Goal: Task Accomplishment & Management: Manage account settings

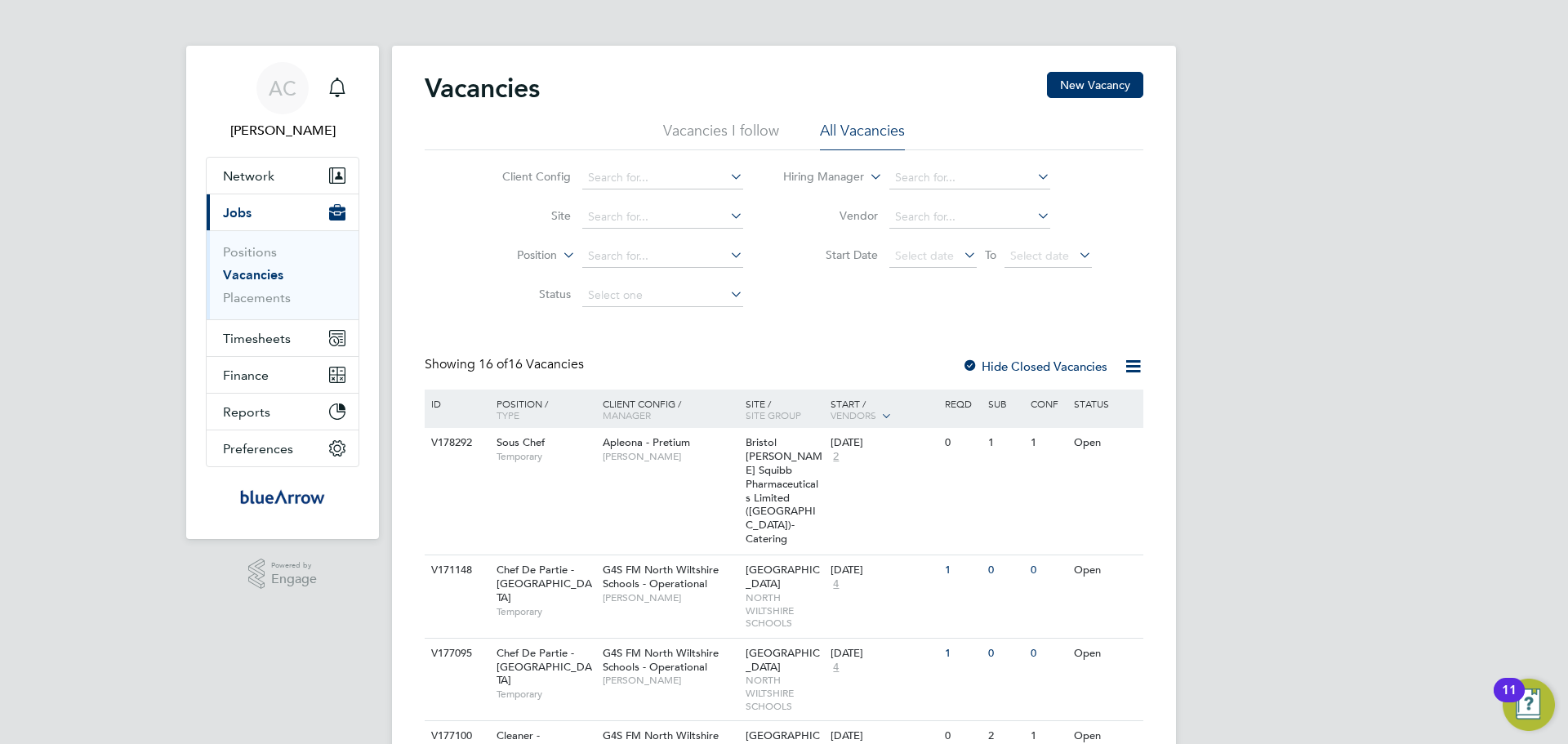
click at [714, 120] on div "Vacancies New Vacancy" at bounding box center [784, 96] width 719 height 49
click at [724, 131] on li "Vacancies I follow" at bounding box center [721, 135] width 116 height 29
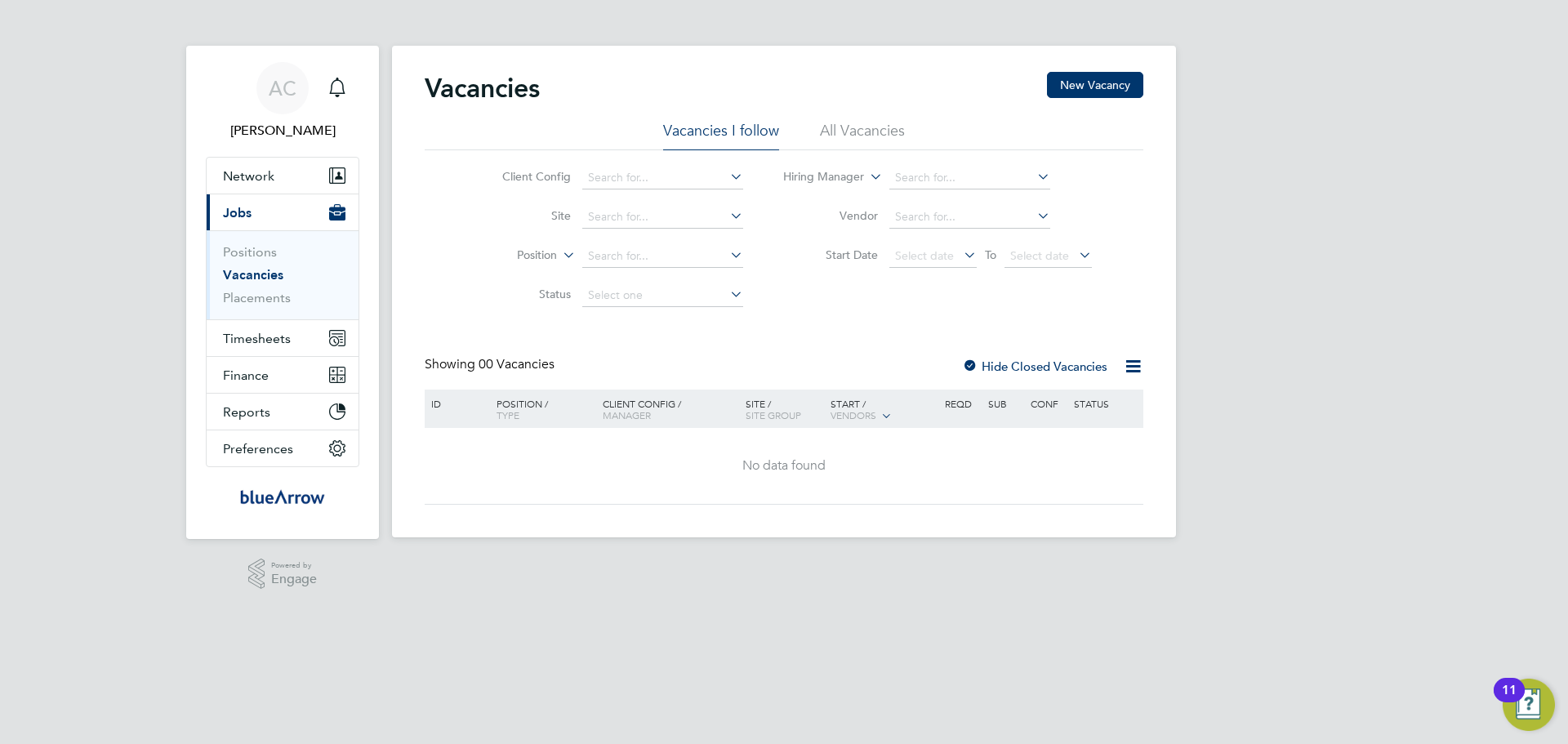
click at [873, 137] on li "All Vacancies" at bounding box center [862, 135] width 85 height 29
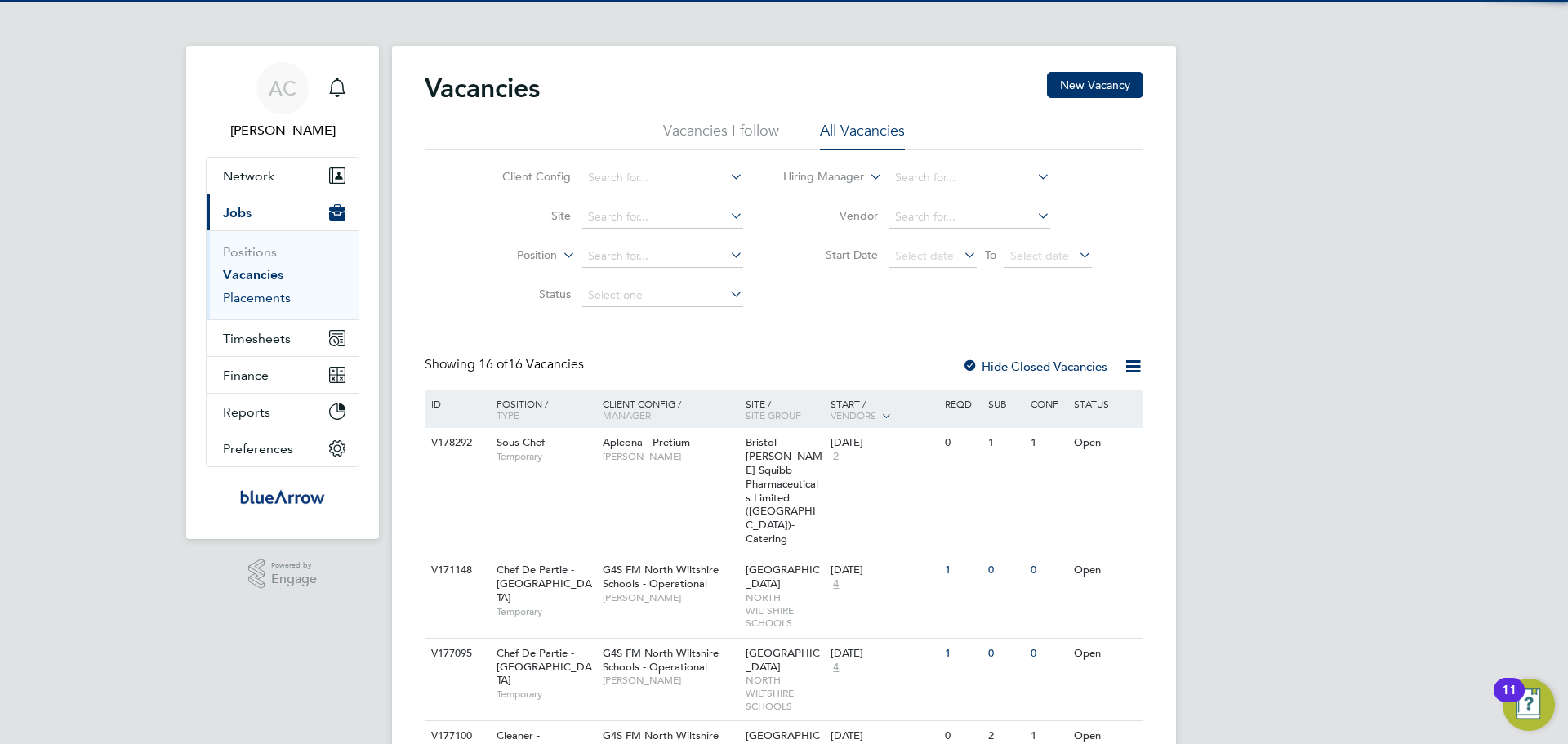
click at [248, 296] on link "Placements" at bounding box center [257, 298] width 67 height 16
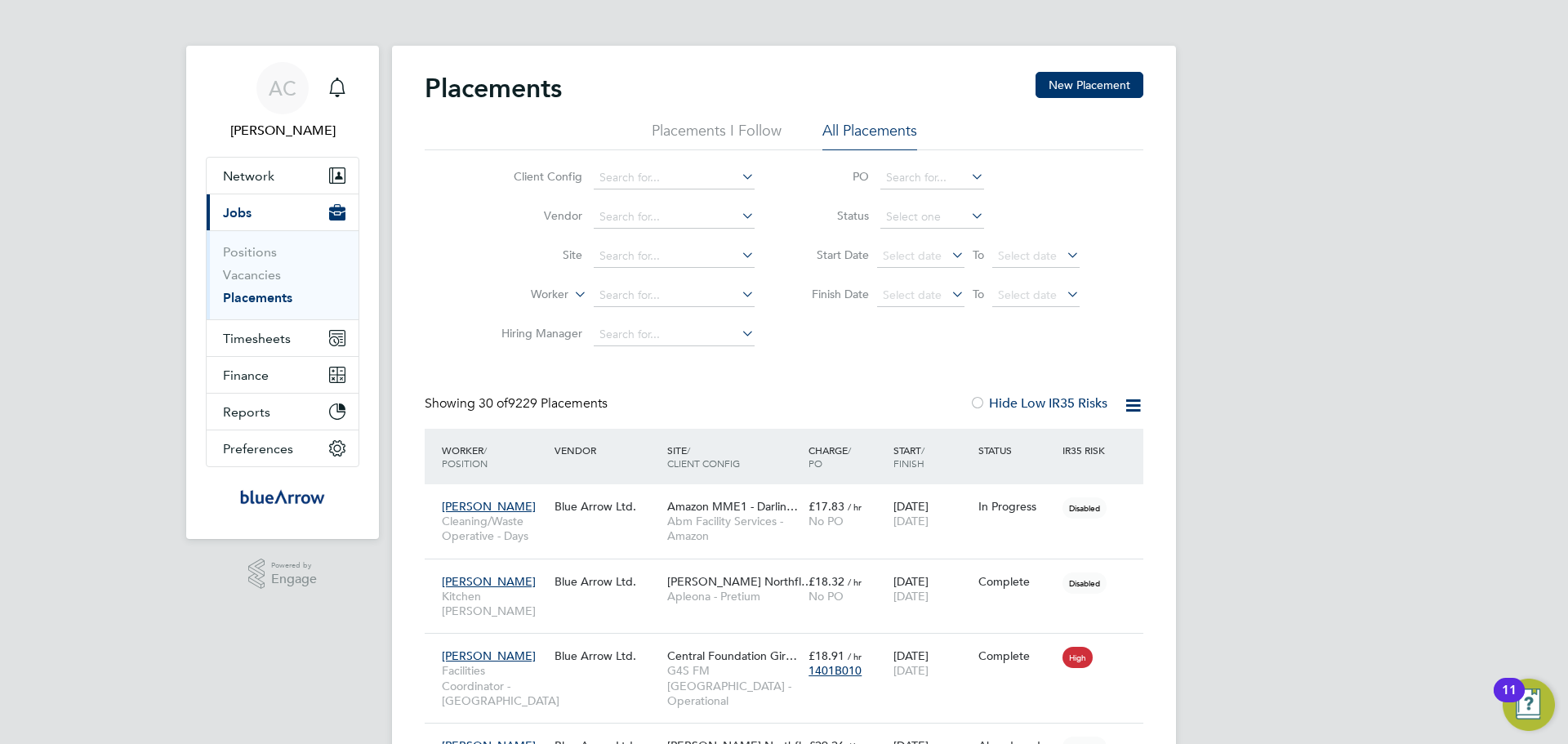
click at [752, 134] on li "Placements I Follow" at bounding box center [716, 135] width 130 height 29
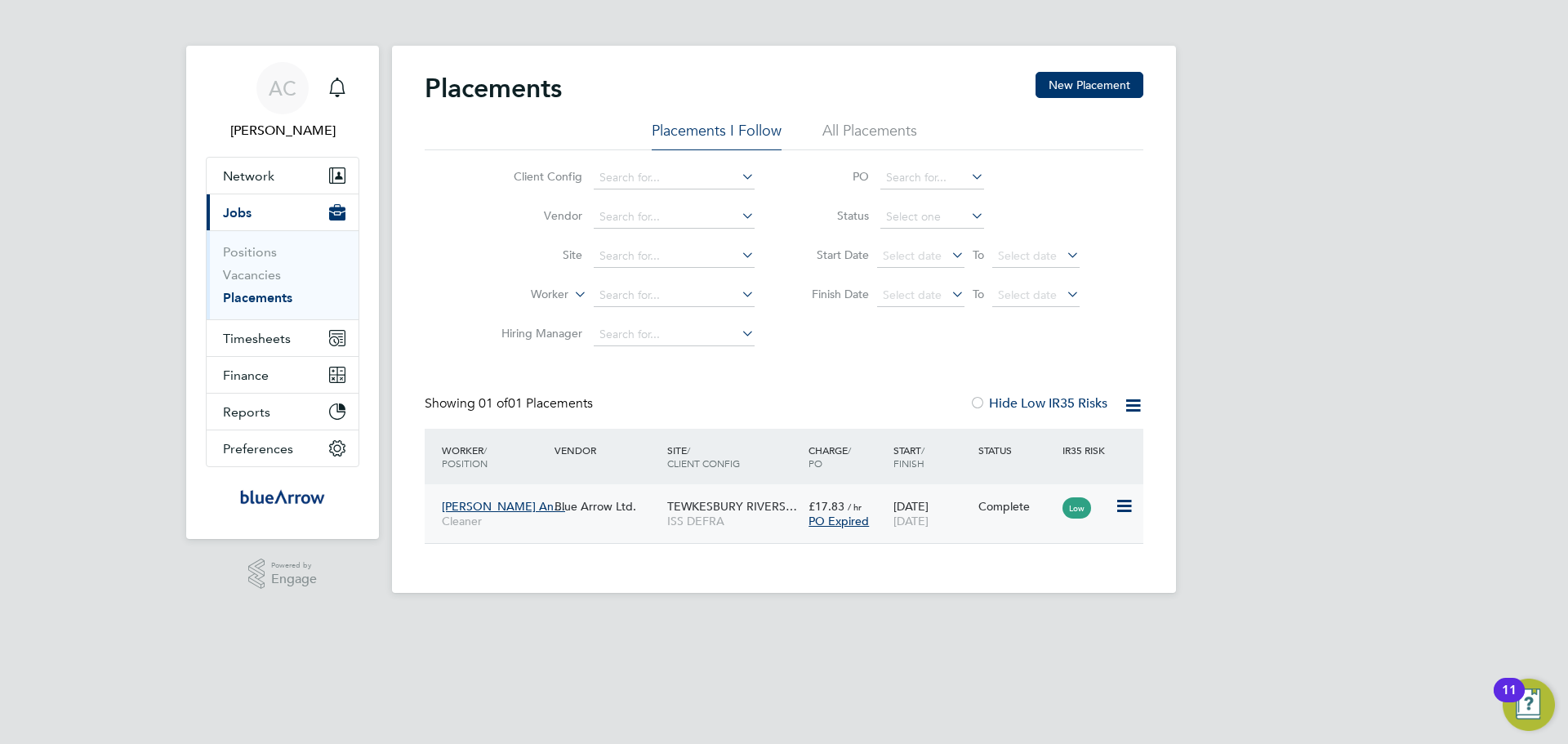
click at [988, 520] on div "Complete" at bounding box center [1017, 506] width 85 height 31
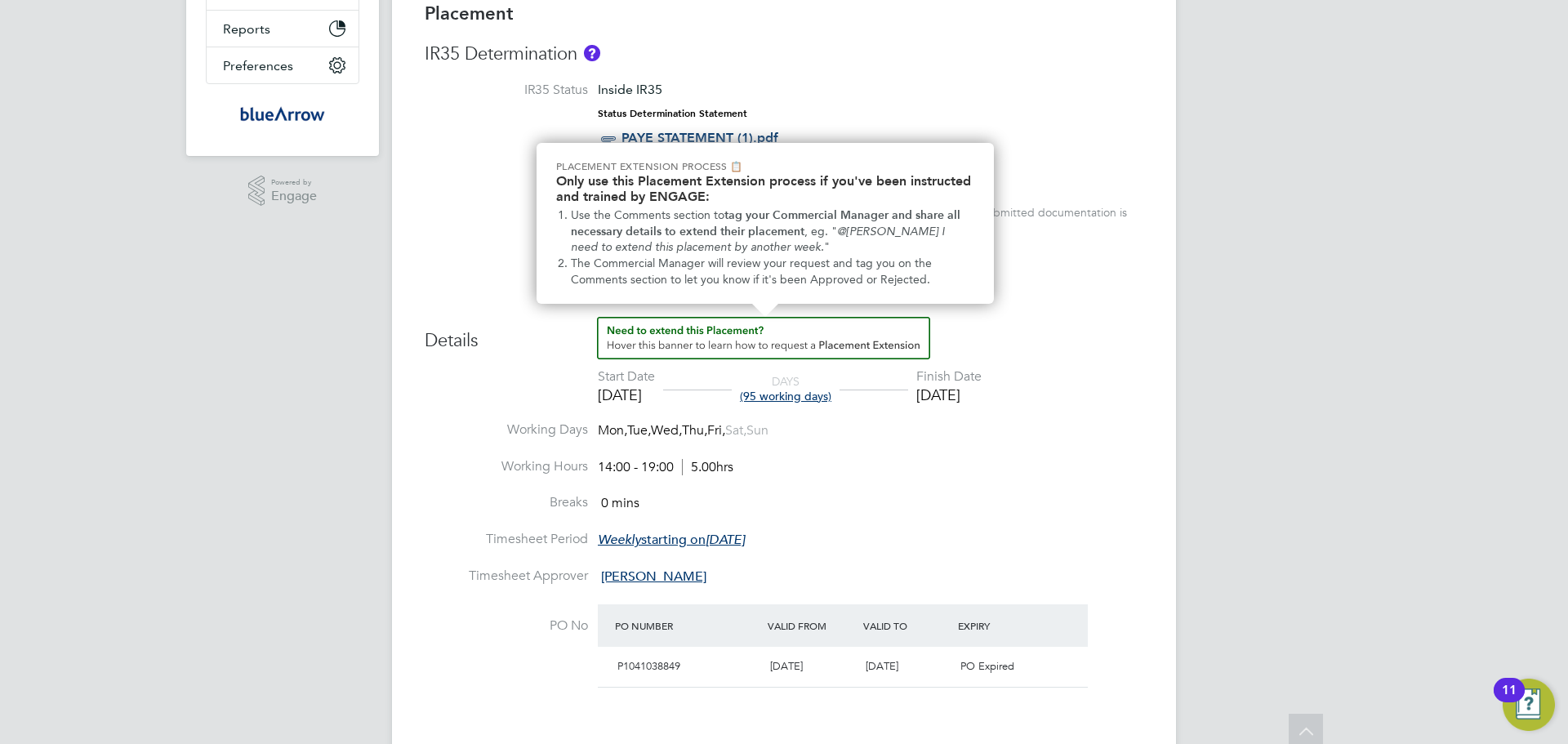
scroll to position [409, 0]
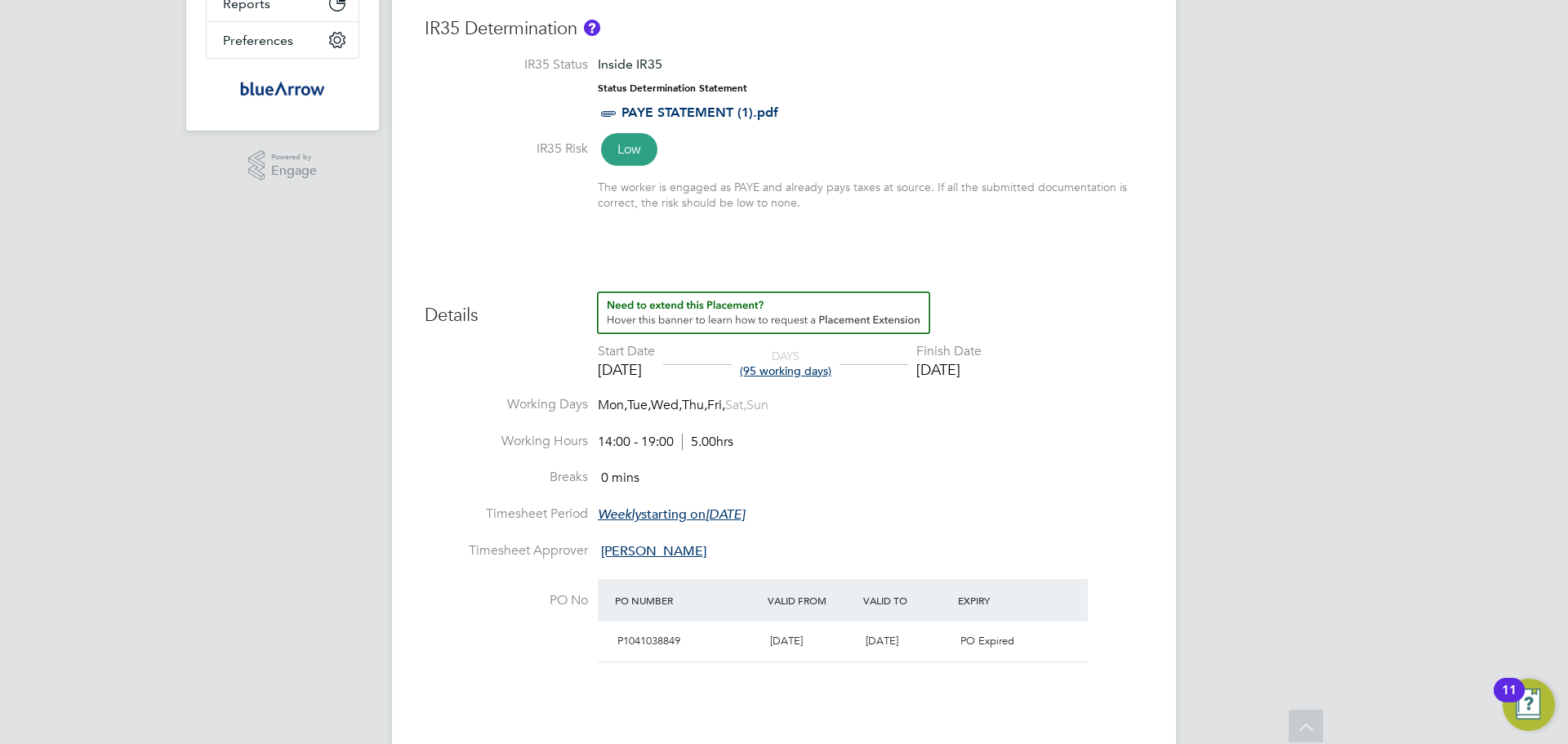
click at [963, 370] on div "[DATE]" at bounding box center [949, 369] width 66 height 19
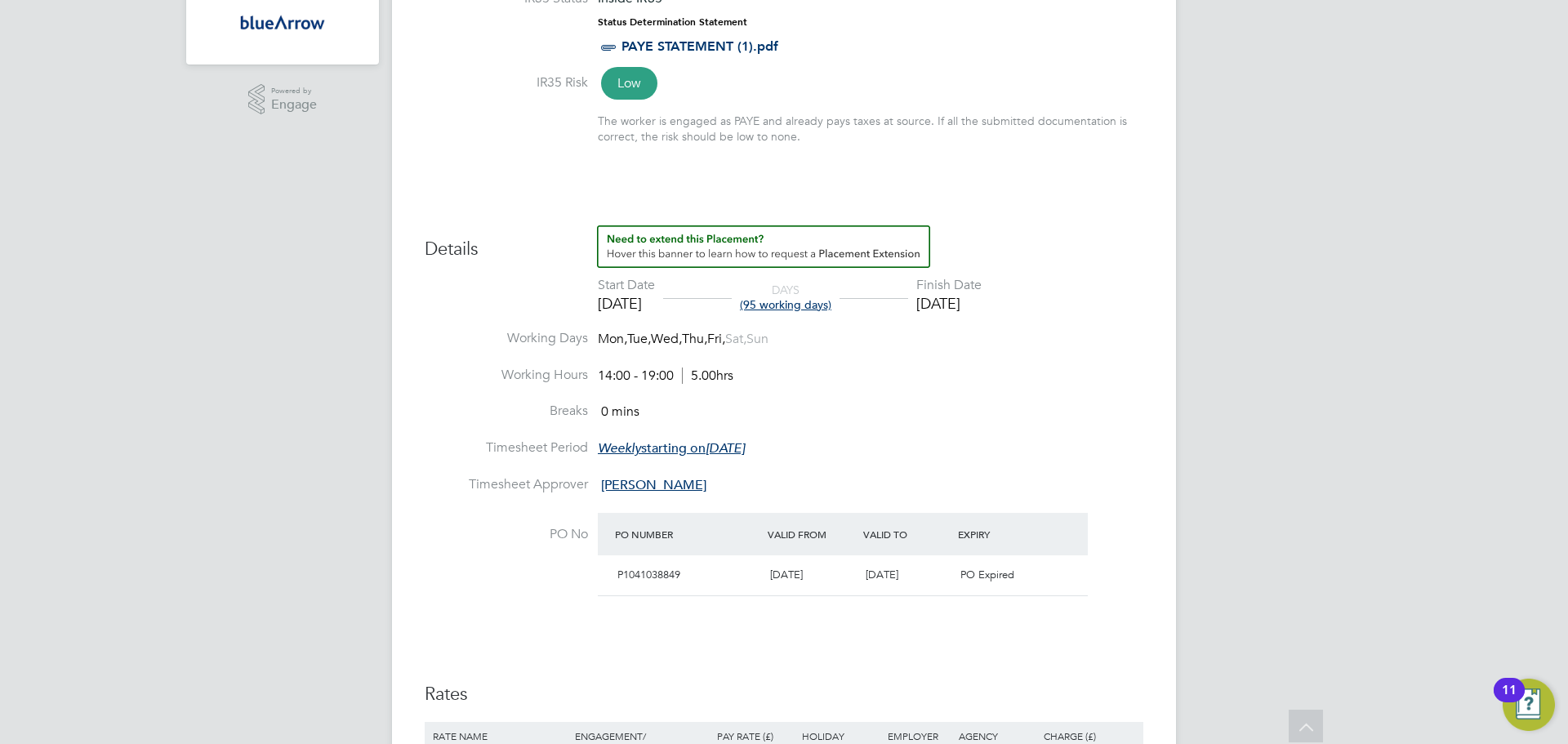
click at [794, 306] on span "(95 working days)" at bounding box center [785, 304] width 91 height 15
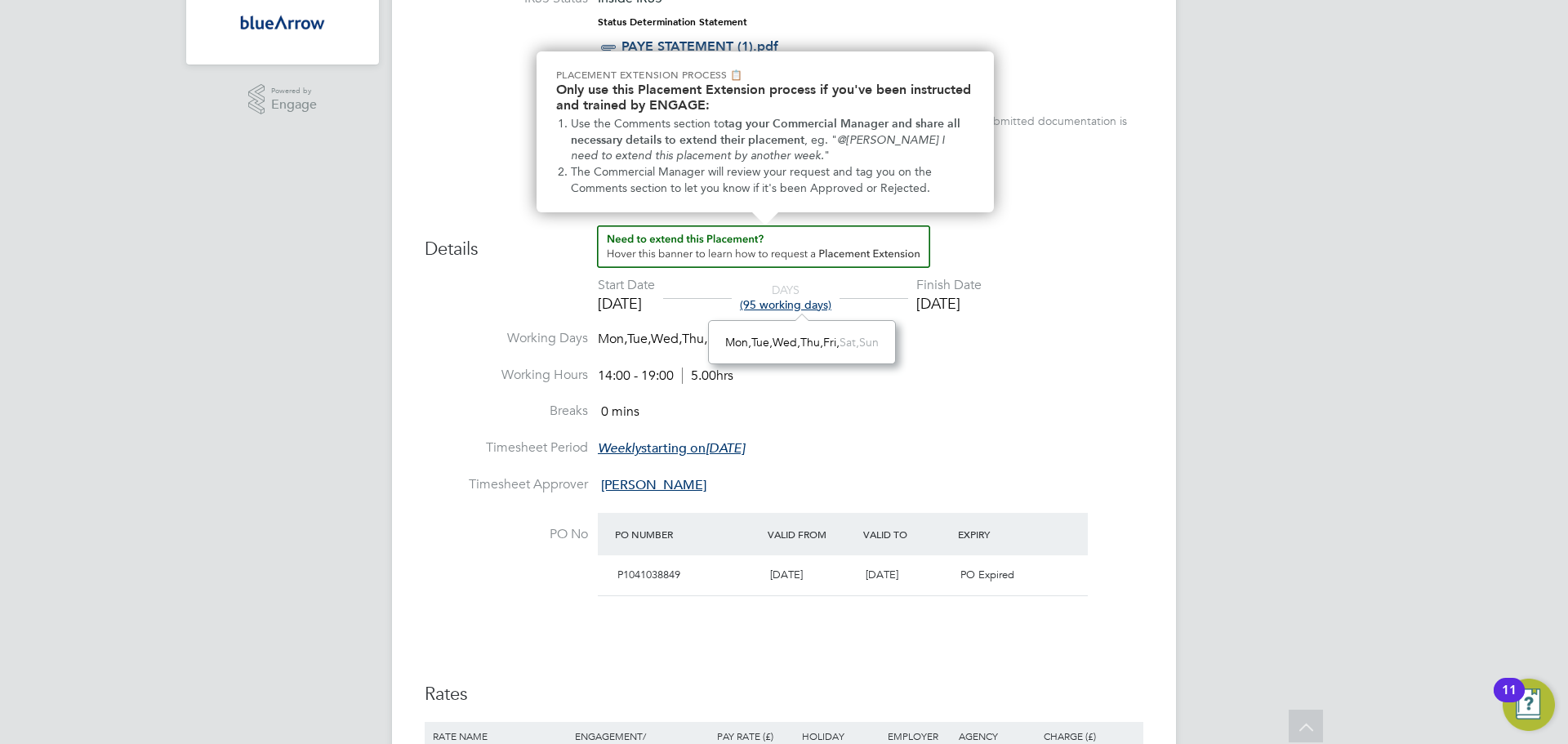
click at [880, 247] on img "How to extend a Placement?" at bounding box center [764, 247] width 333 height 43
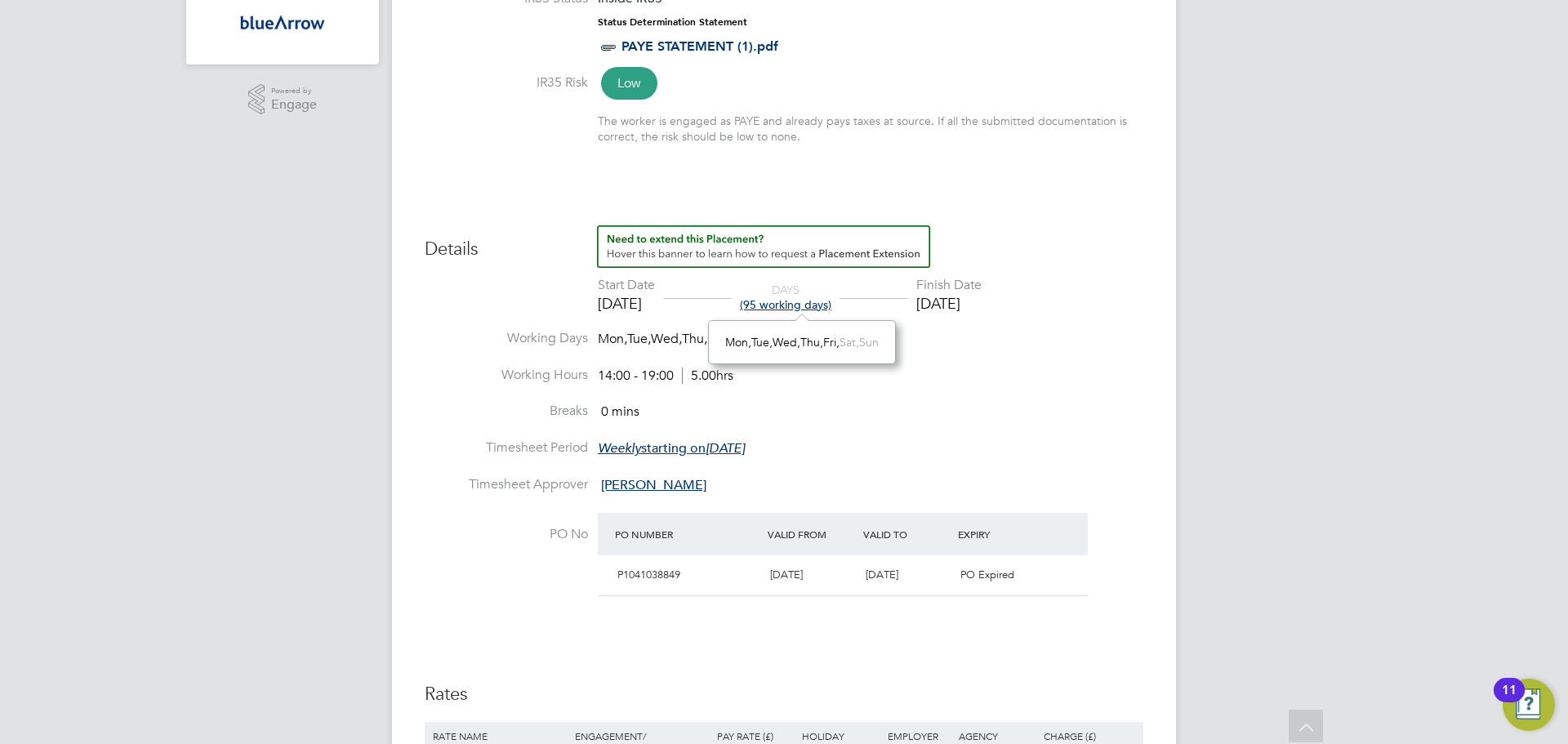
click at [1141, 247] on h3 "Details" at bounding box center [784, 243] width 719 height 36
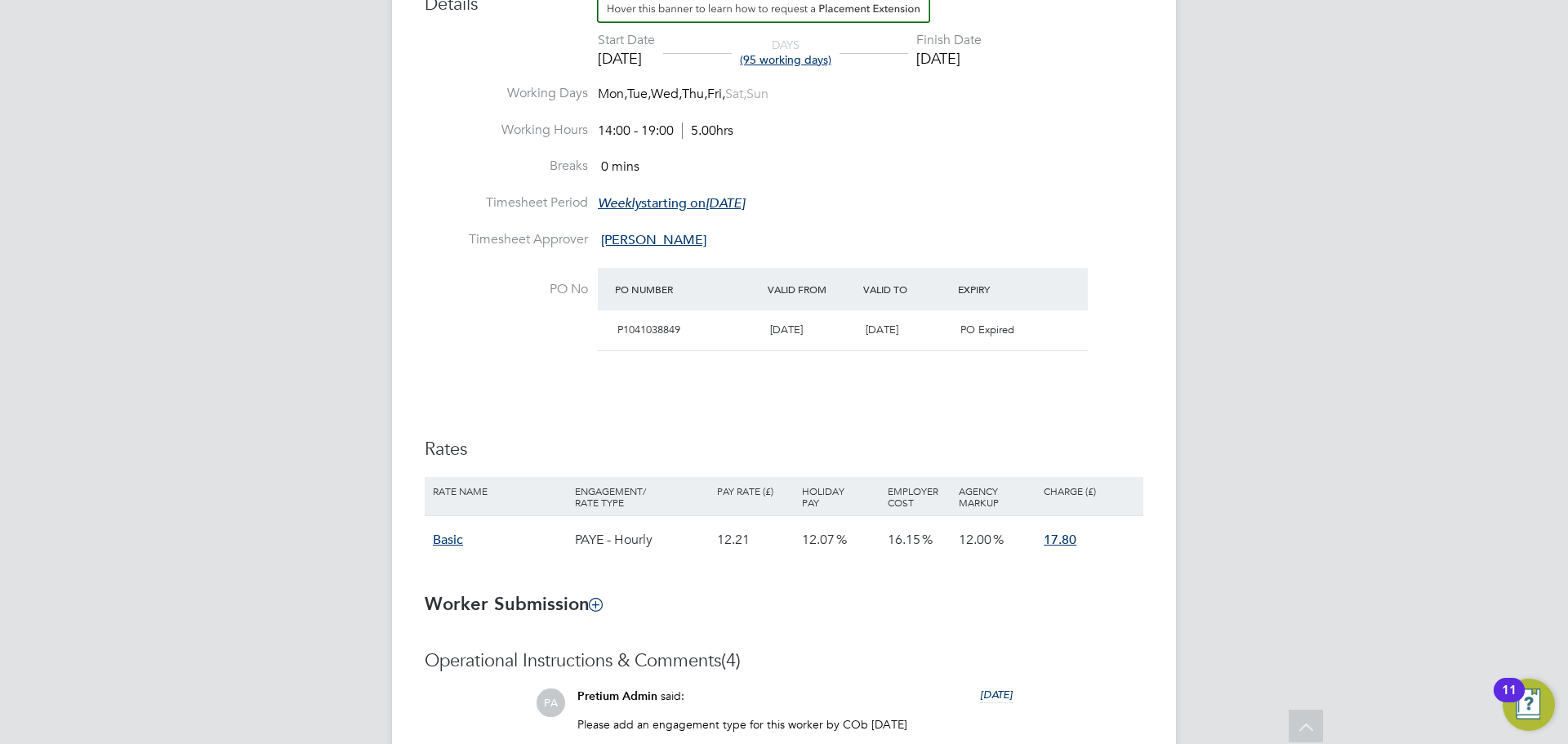
click at [955, 327] on div "PO Expired" at bounding box center [1002, 331] width 96 height 27
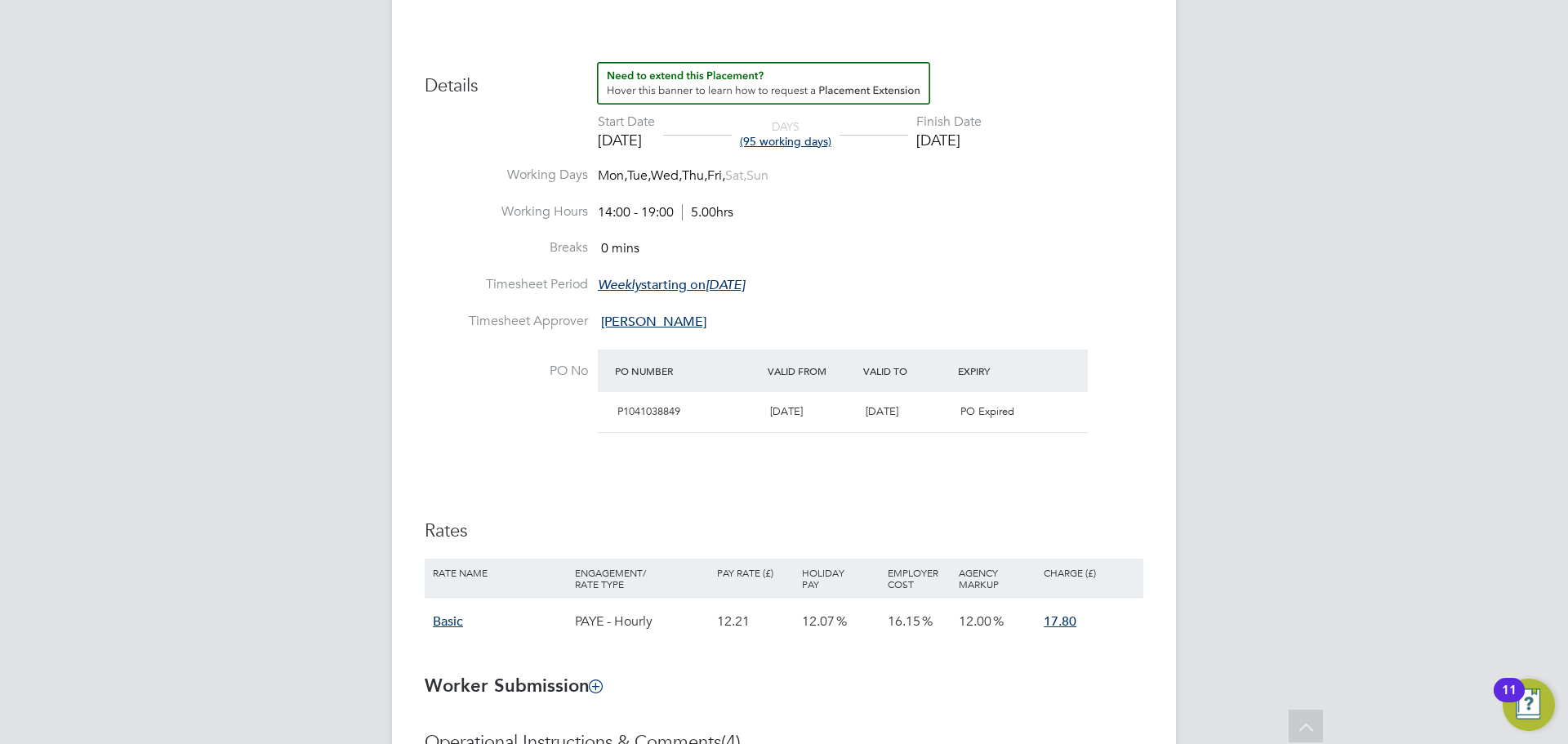
click at [909, 402] on div "[DATE]" at bounding box center [907, 412] width 96 height 27
drag, startPoint x: 989, startPoint y: 400, endPoint x: 886, endPoint y: 401, distance: 103.0
click at [983, 401] on div "PO Expired" at bounding box center [1002, 412] width 96 height 27
click at [691, 396] on div "P1041038849 [DATE] [DATE] PO Expired" at bounding box center [842, 411] width 490 height 40
click at [645, 407] on span "P1041038849" at bounding box center [649, 411] width 63 height 14
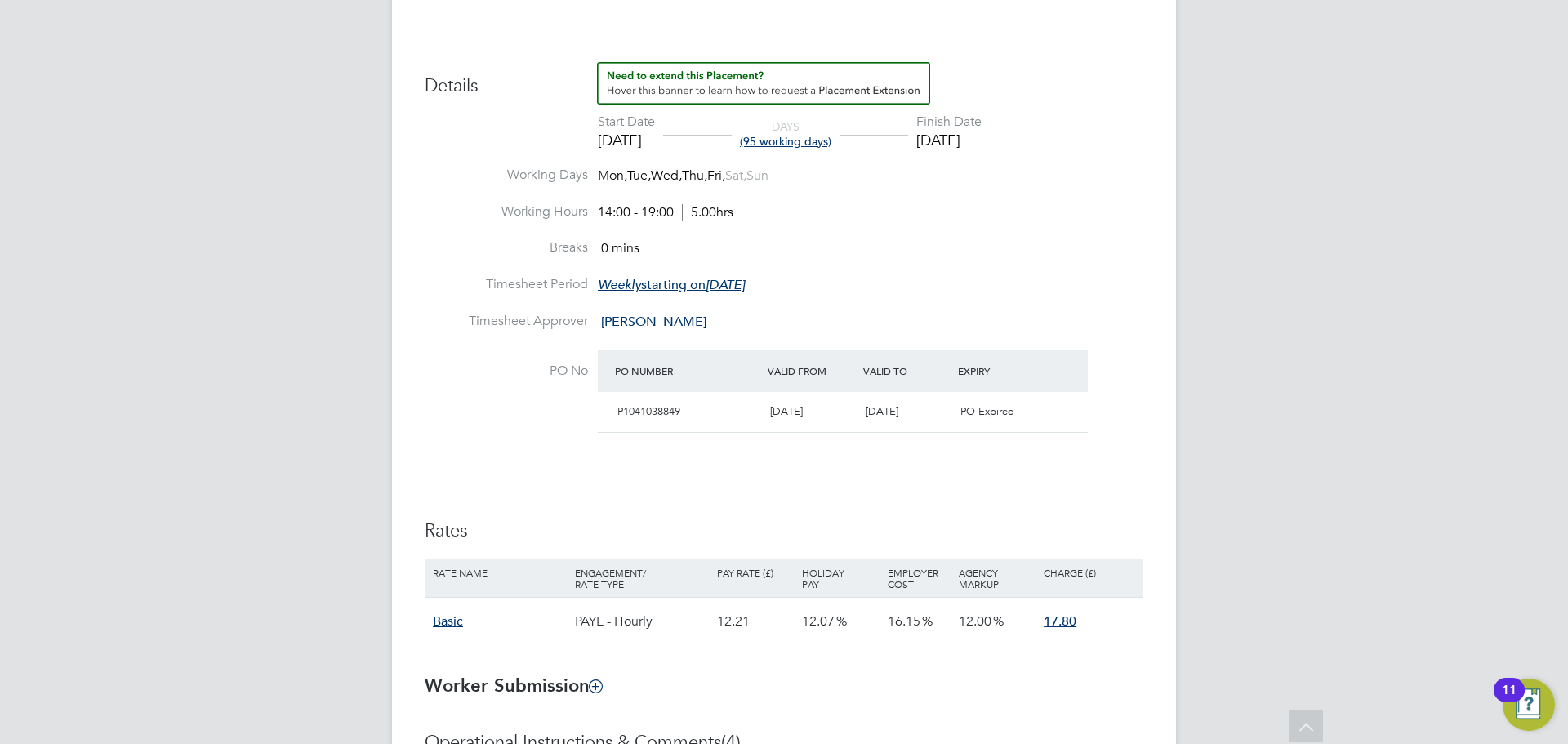
click at [599, 363] on div "PO Number Valid From Valid To Expiry" at bounding box center [842, 371] width 490 height 43
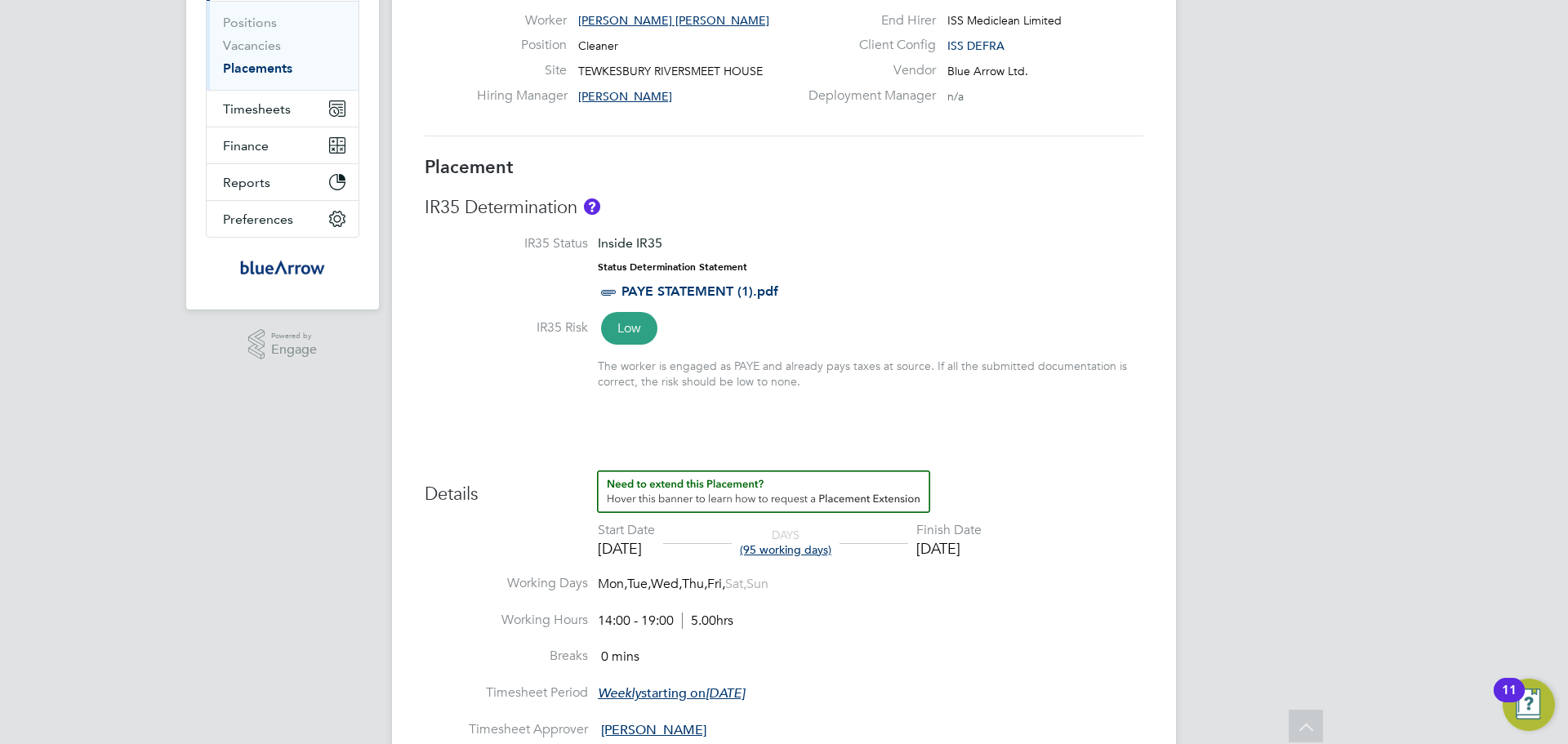
click at [831, 546] on span "(95 working days)" at bounding box center [785, 550] width 91 height 15
drag, startPoint x: 846, startPoint y: 546, endPoint x: 995, endPoint y: 551, distance: 149.1
click at [831, 546] on span "(95 working days)" at bounding box center [785, 550] width 91 height 15
drag, startPoint x: 995, startPoint y: 551, endPoint x: 651, endPoint y: 536, distance: 344.3
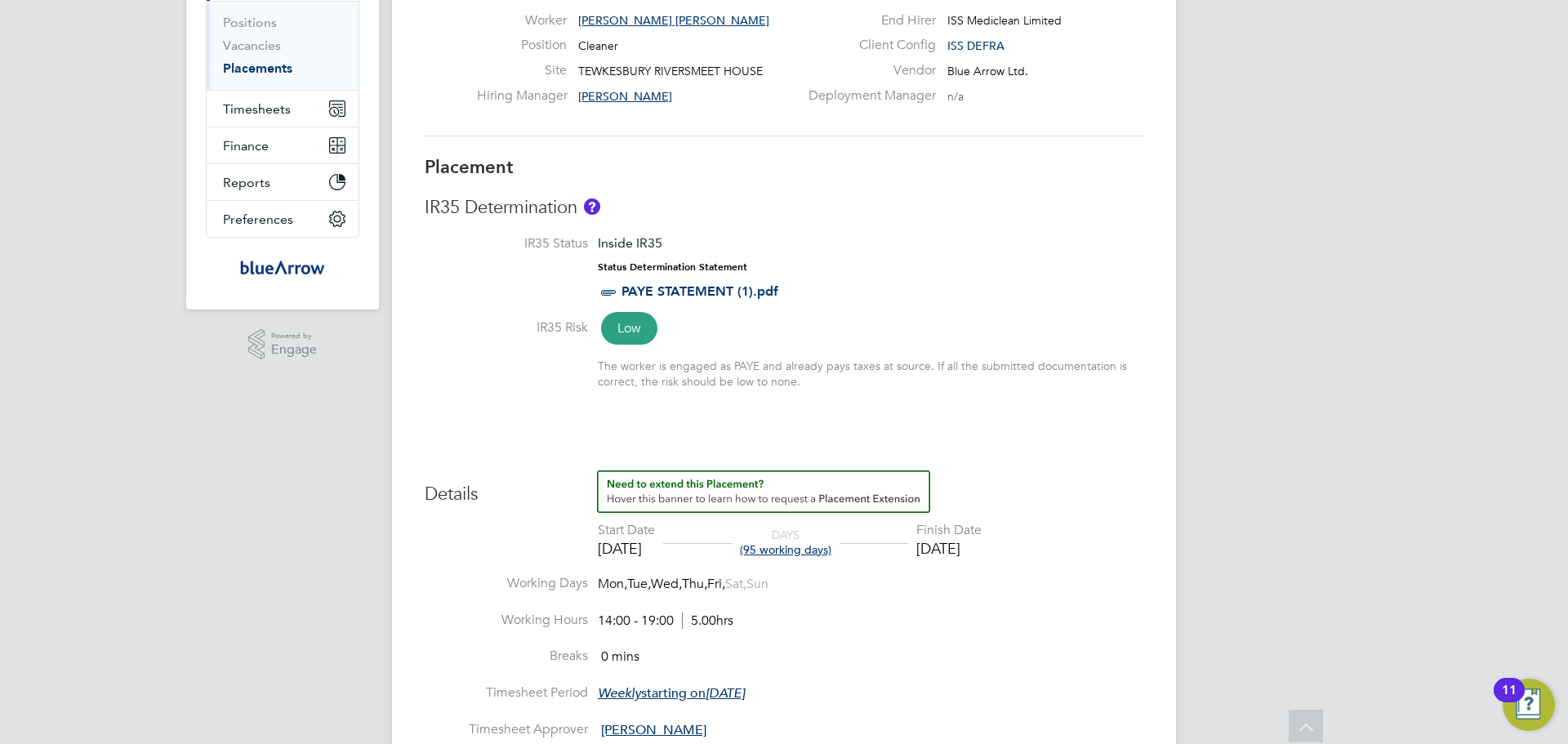
click at [982, 551] on div "[DATE]" at bounding box center [949, 548] width 66 height 19
click at [605, 536] on div "Start Date" at bounding box center [626, 530] width 58 height 17
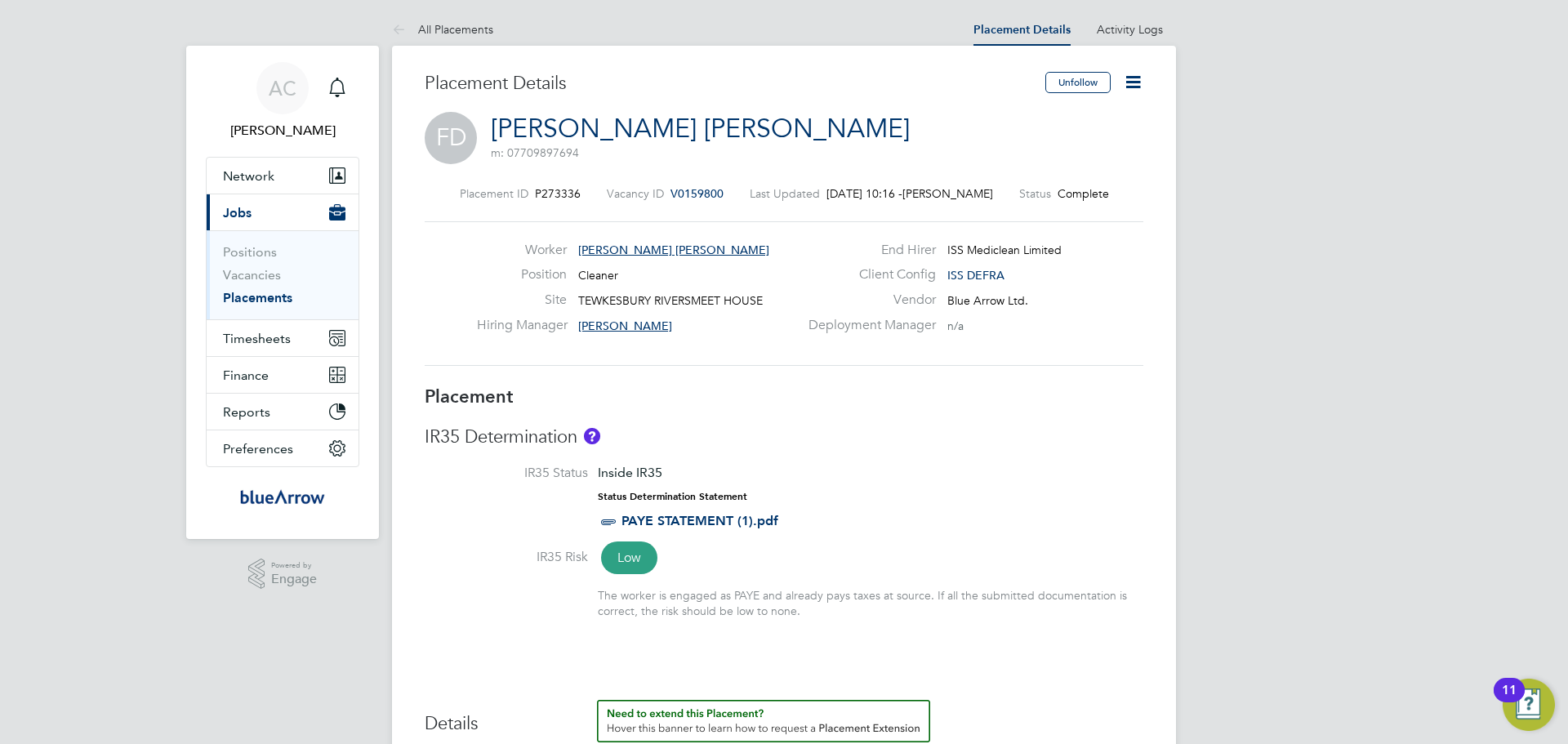
click at [1137, 82] on icon at bounding box center [1133, 82] width 20 height 20
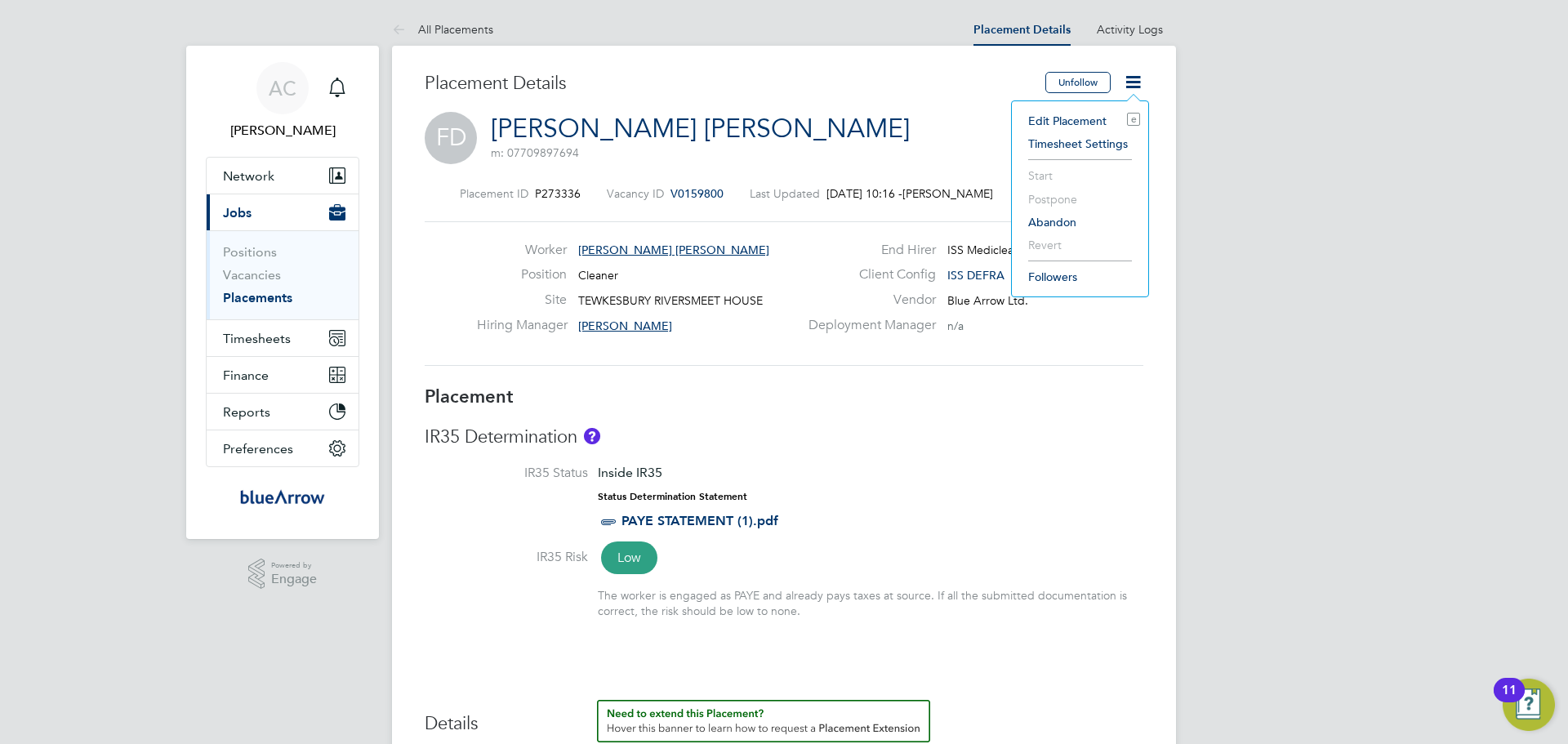
click at [1077, 119] on li "Edit Placement e" at bounding box center [1080, 121] width 120 height 23
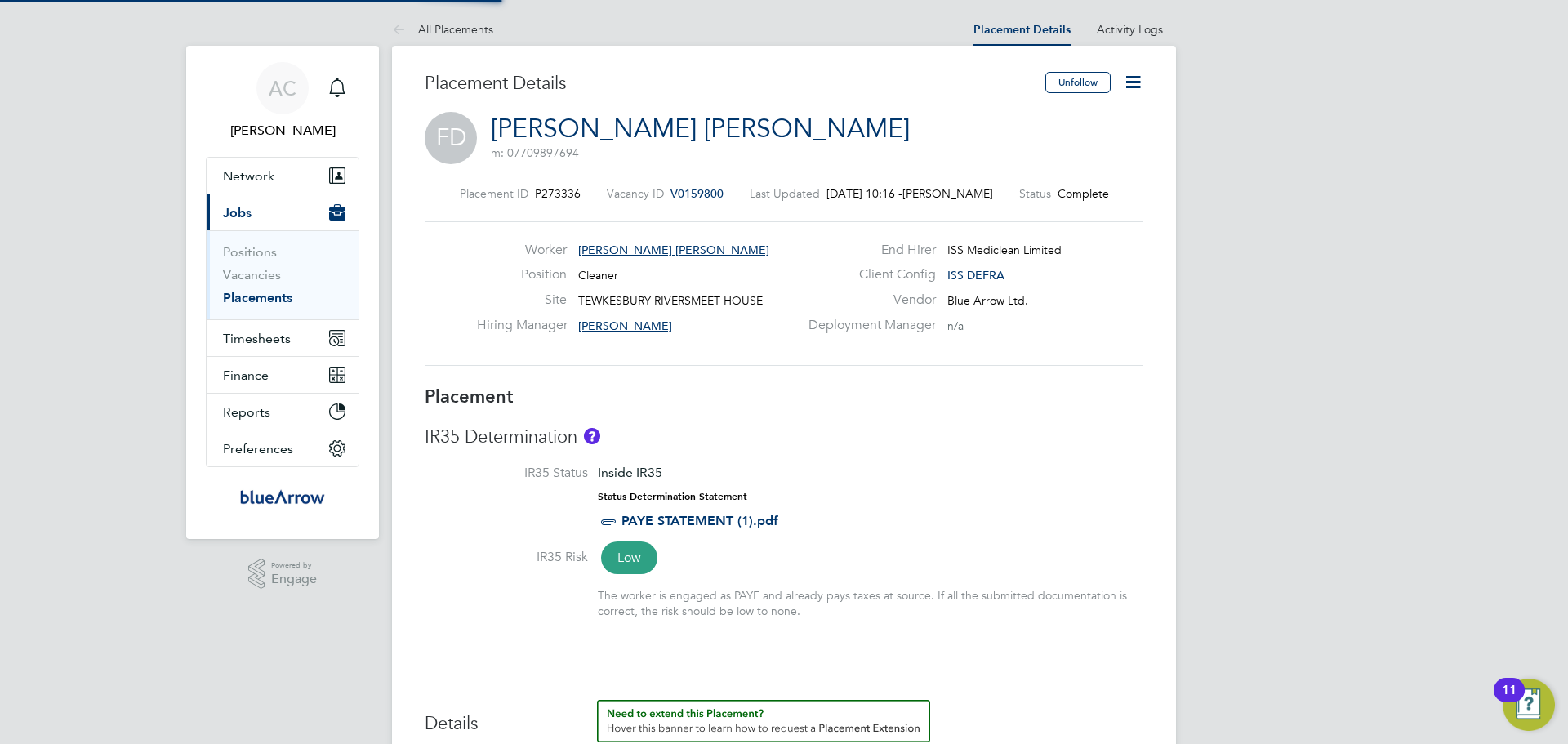
type input "[PERSON_NAME]"
type input "[DATE]"
type input "14:00"
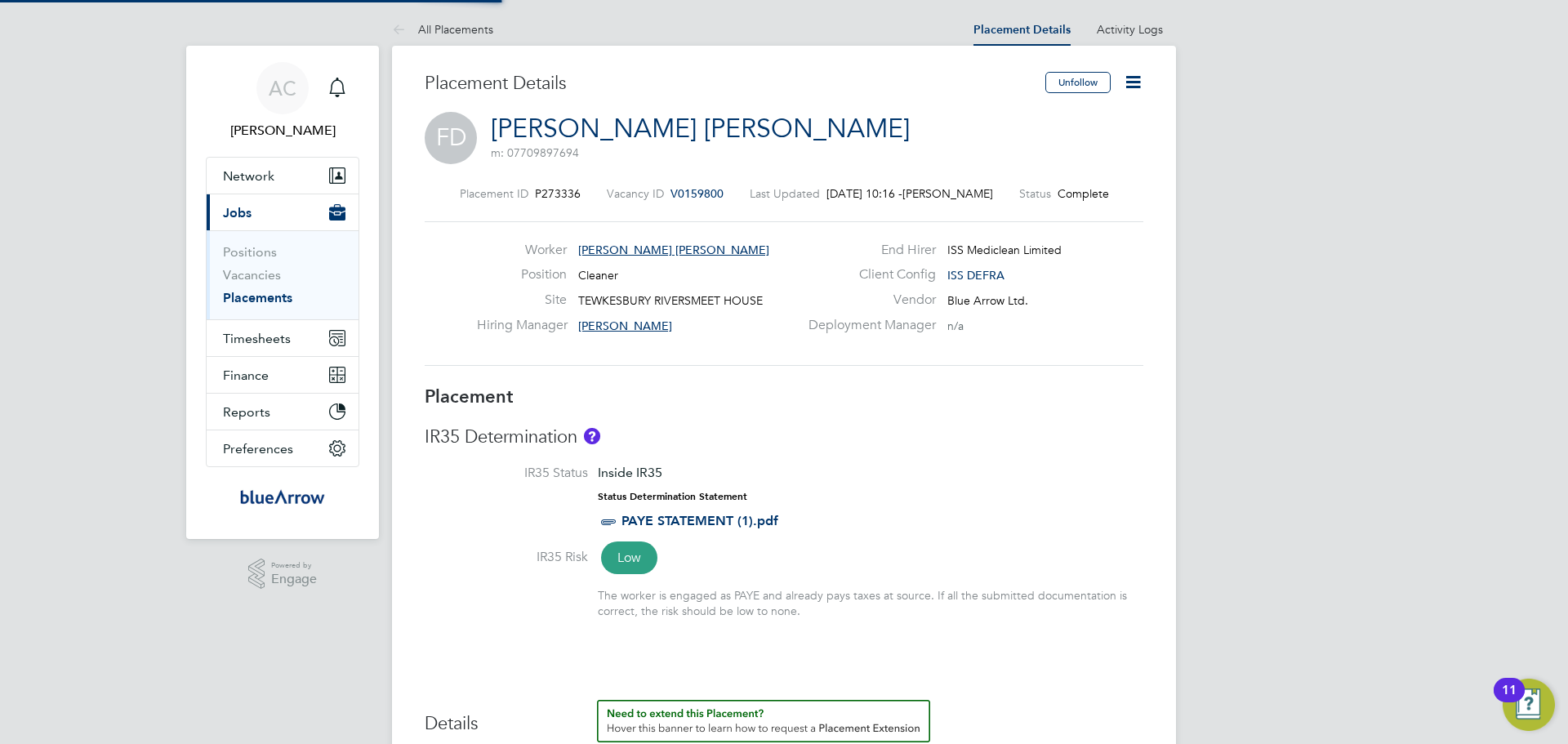
type input "19:00"
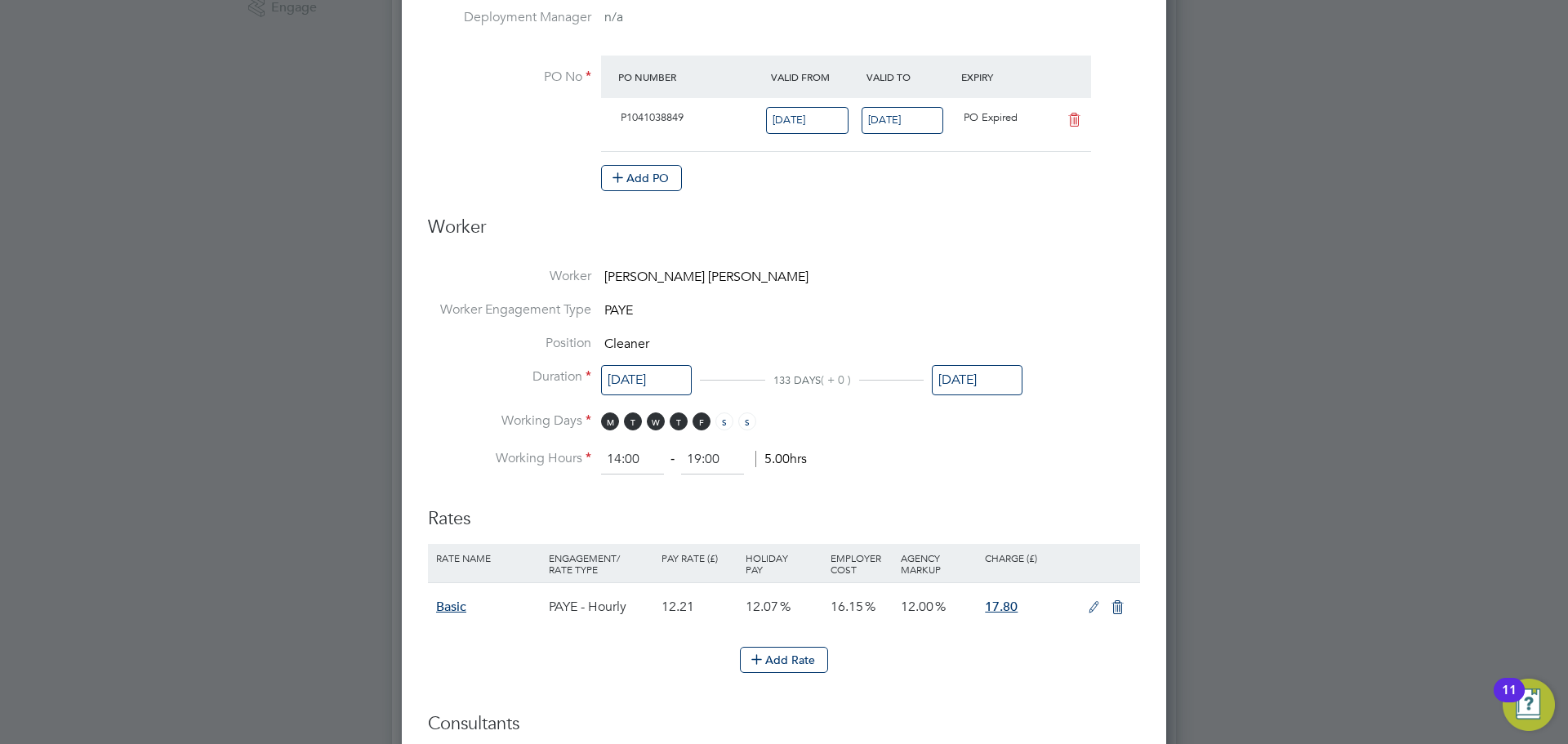
click at [966, 388] on input "[DATE]" at bounding box center [977, 380] width 90 height 30
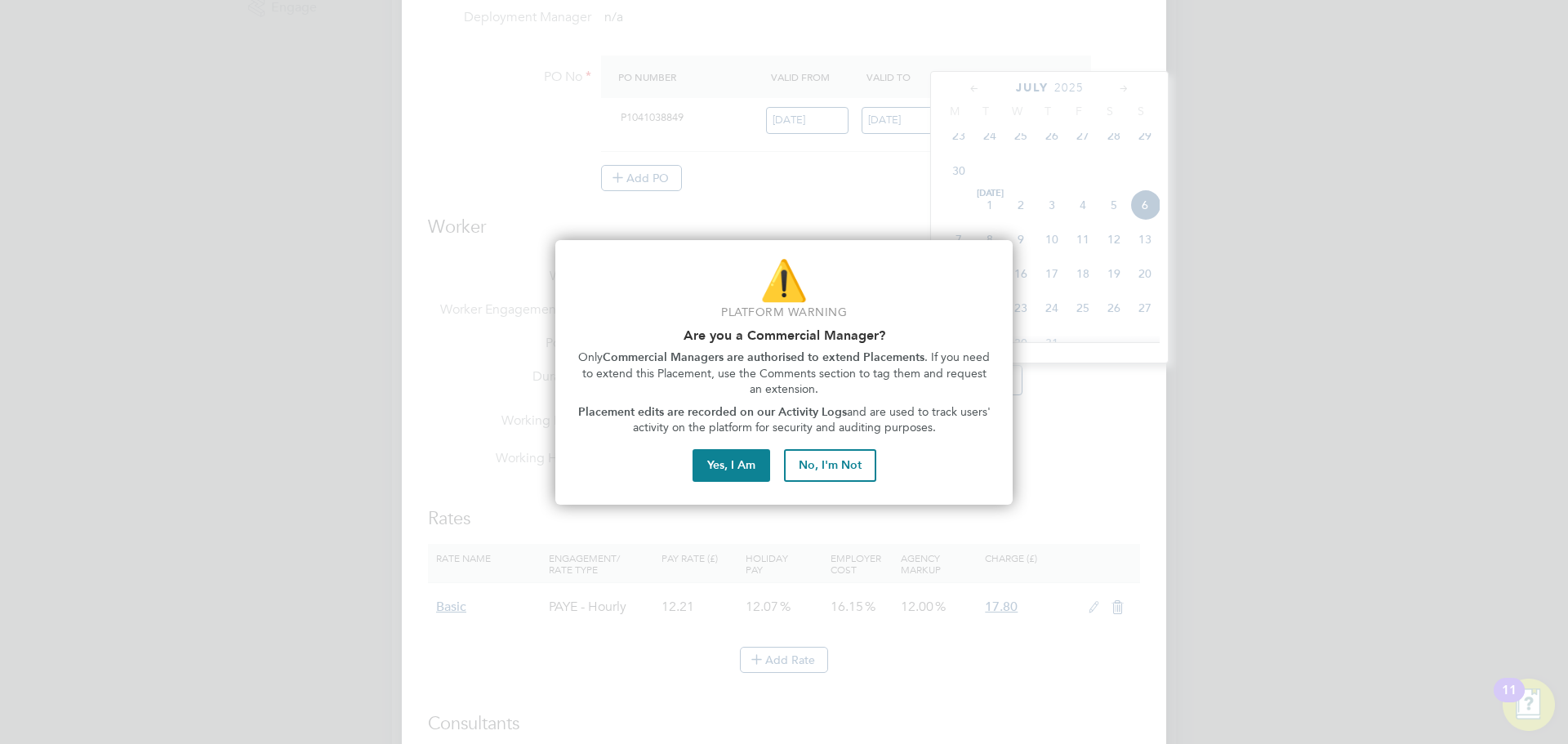
click at [969, 384] on p "Only Commercial Managers are authorised to extend Placements . If you need to e…" at bounding box center [784, 373] width 418 height 48
click at [973, 383] on p "Only Commercial Managers are authorised to extend Placements . If you need to e…" at bounding box center [784, 373] width 418 height 48
click at [805, 470] on button "No, I'm Not" at bounding box center [831, 466] width 92 height 33
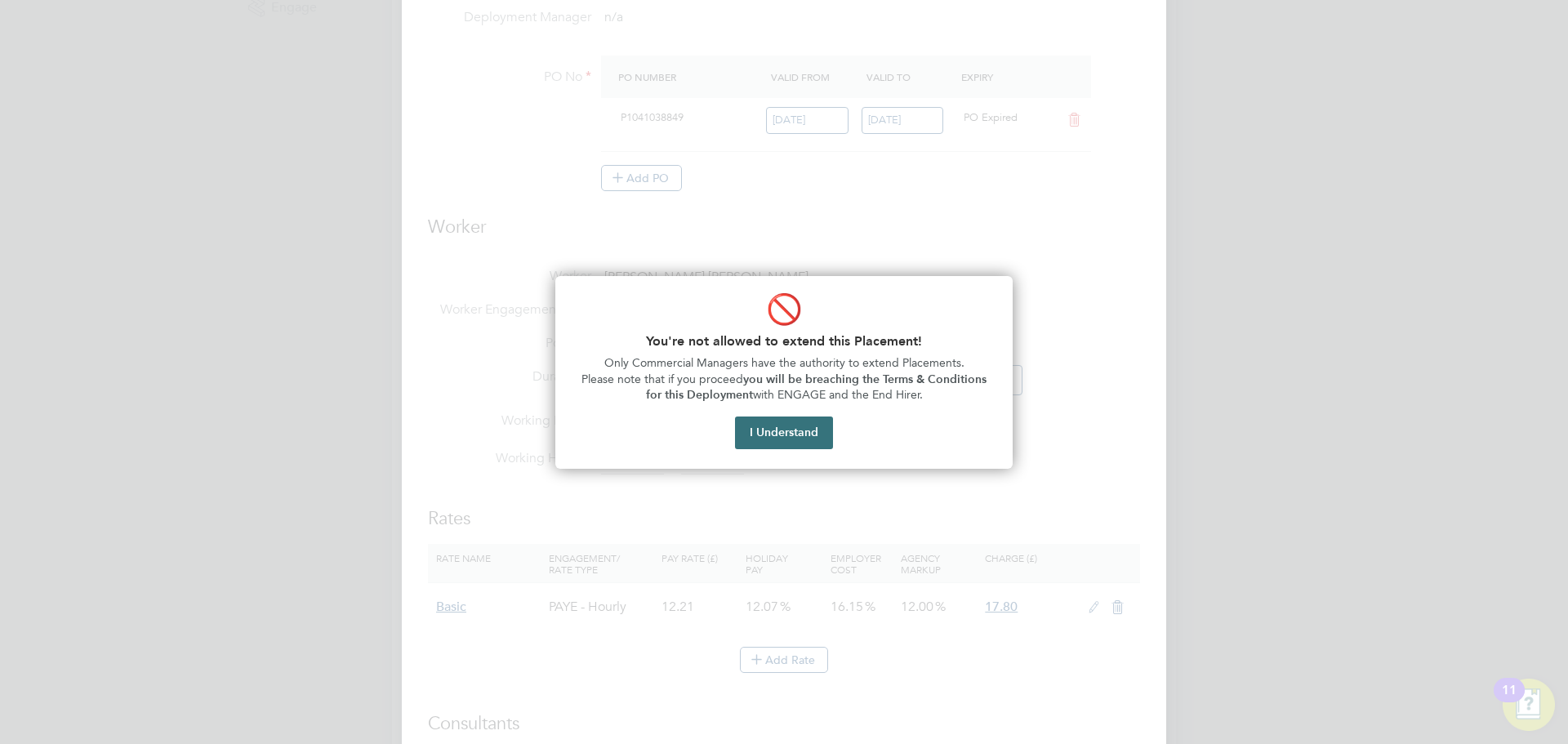
click at [775, 431] on button "I Understand" at bounding box center [784, 433] width 98 height 33
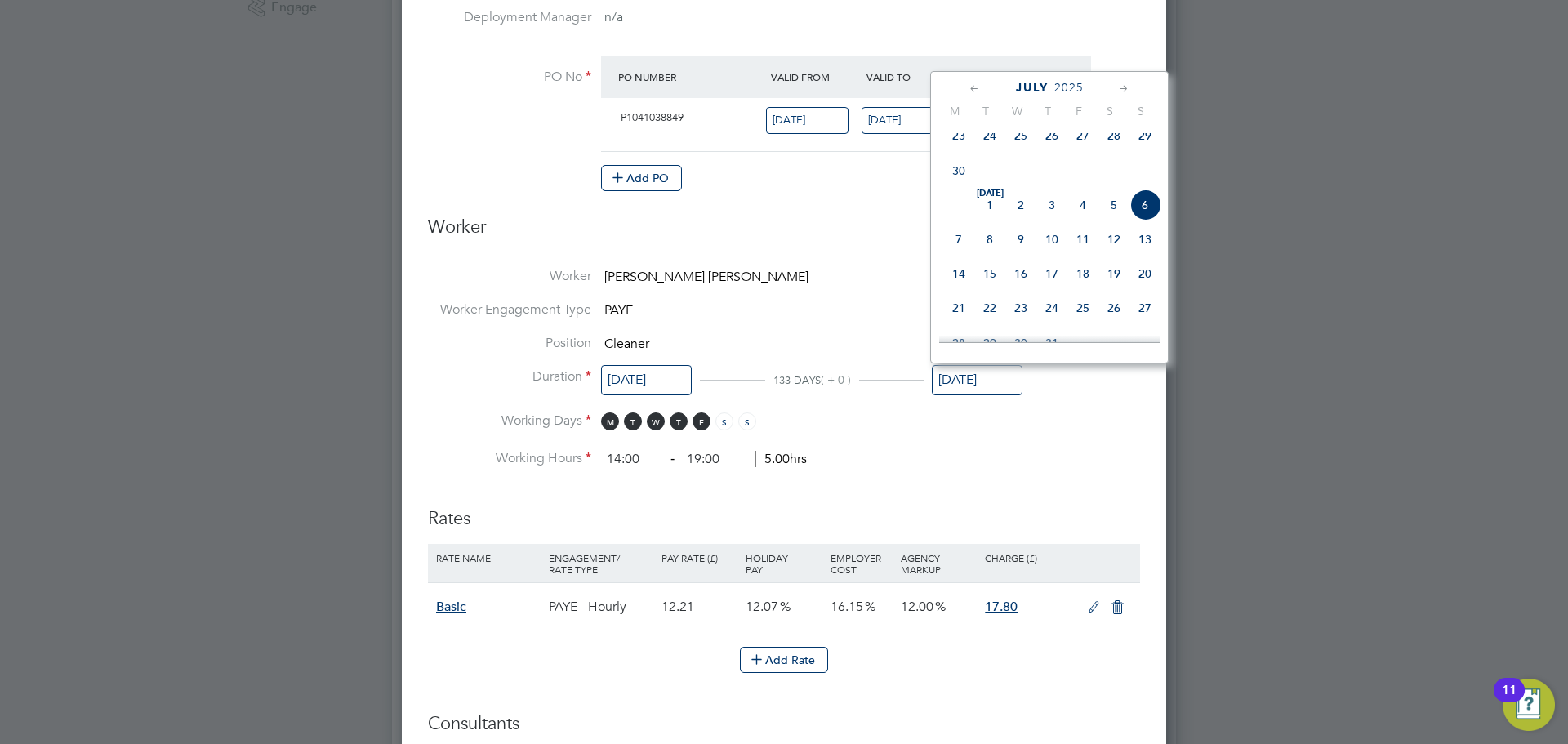
click at [1002, 433] on li "Working Days M T W T F S S" at bounding box center [784, 429] width 712 height 34
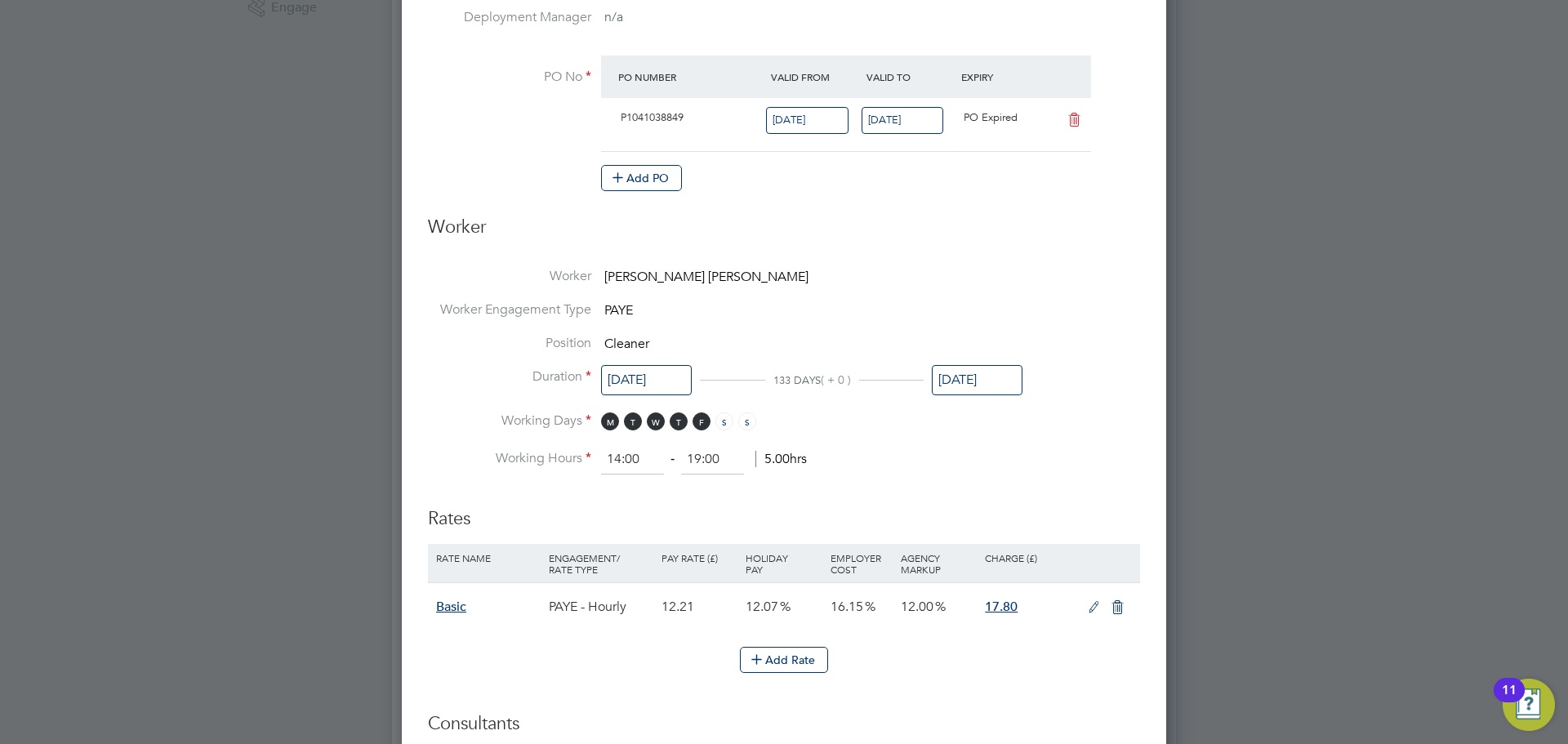
click at [1567, 122] on div at bounding box center [784, 372] width 1568 height 744
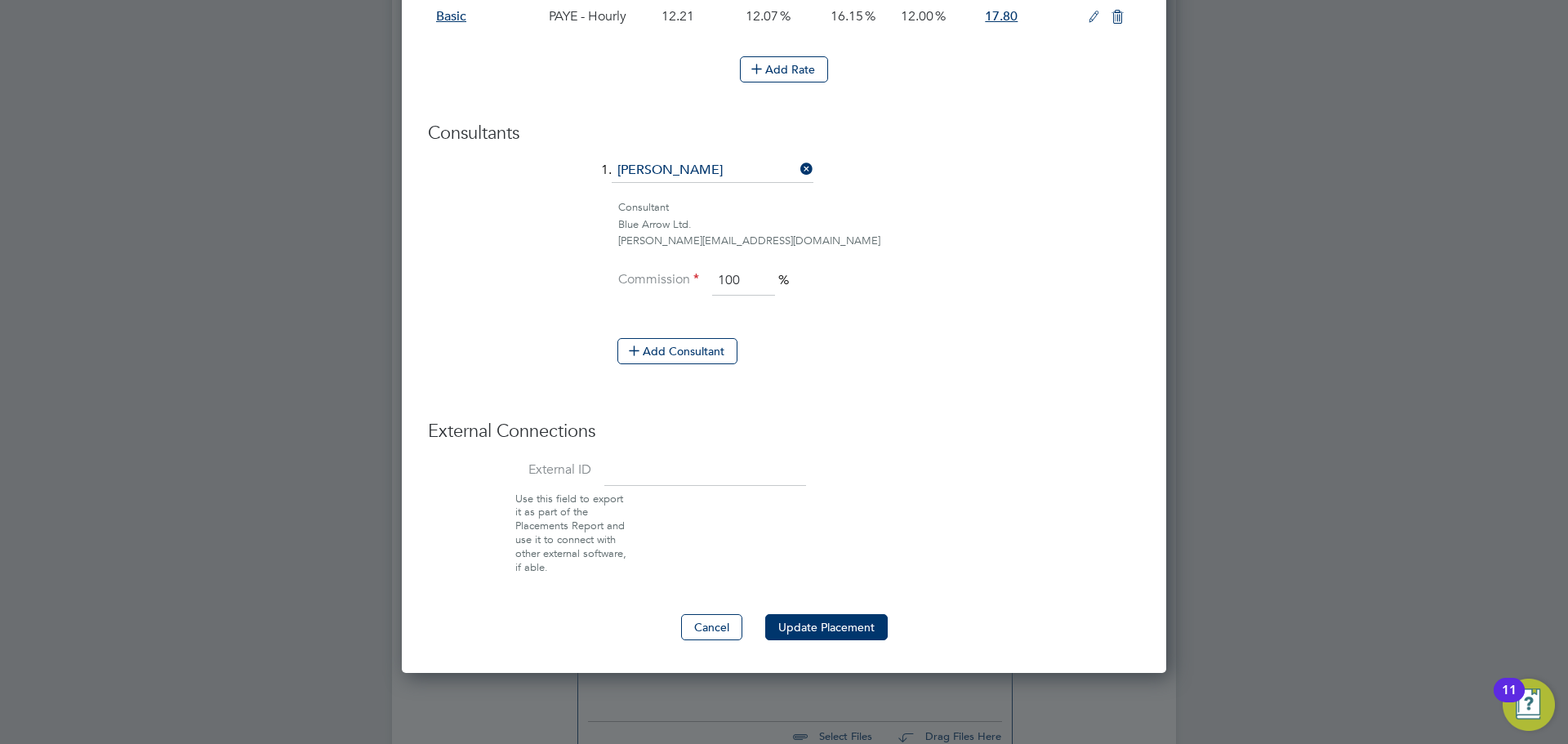
scroll to position [1226, 0]
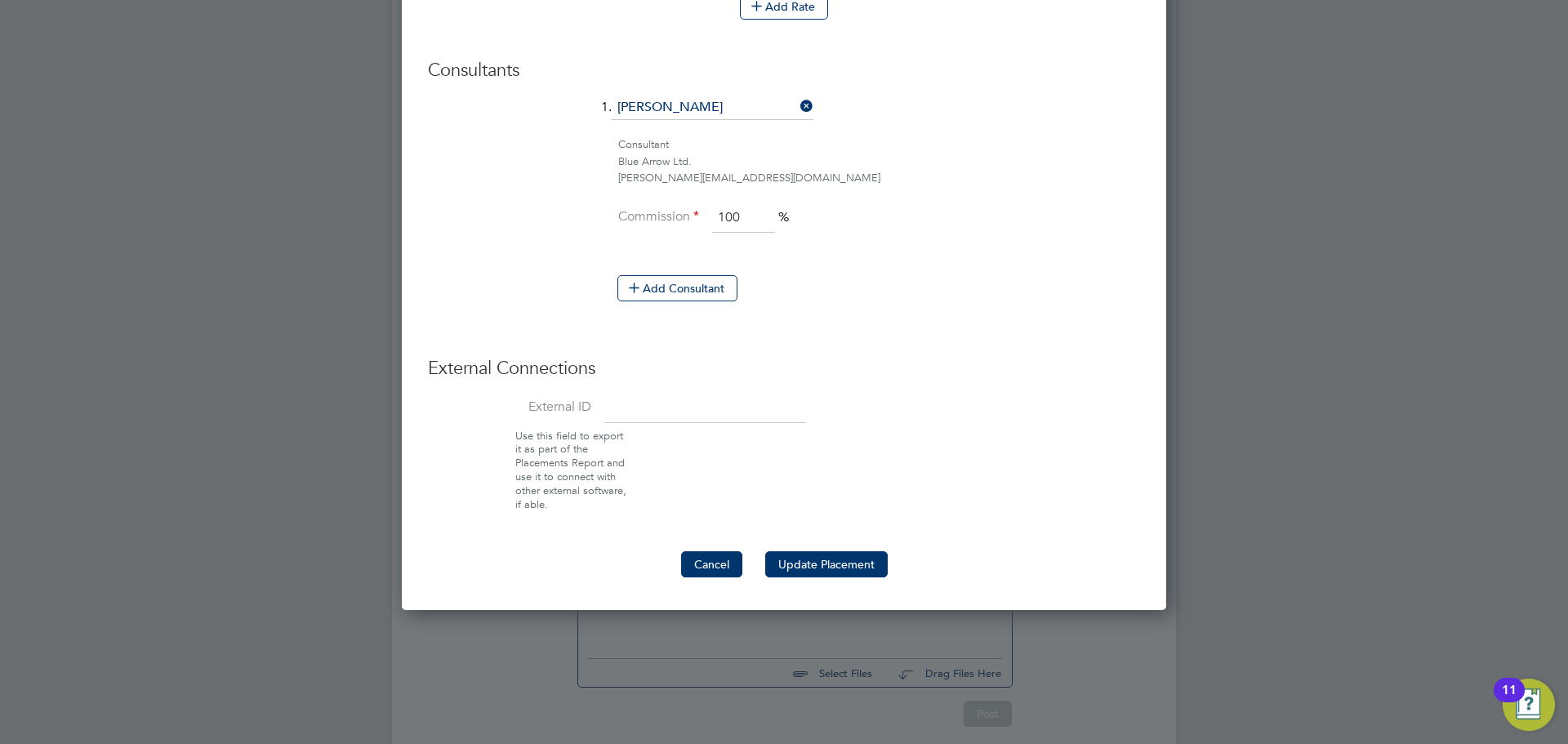
click at [719, 565] on button "Cancel" at bounding box center [711, 564] width 61 height 26
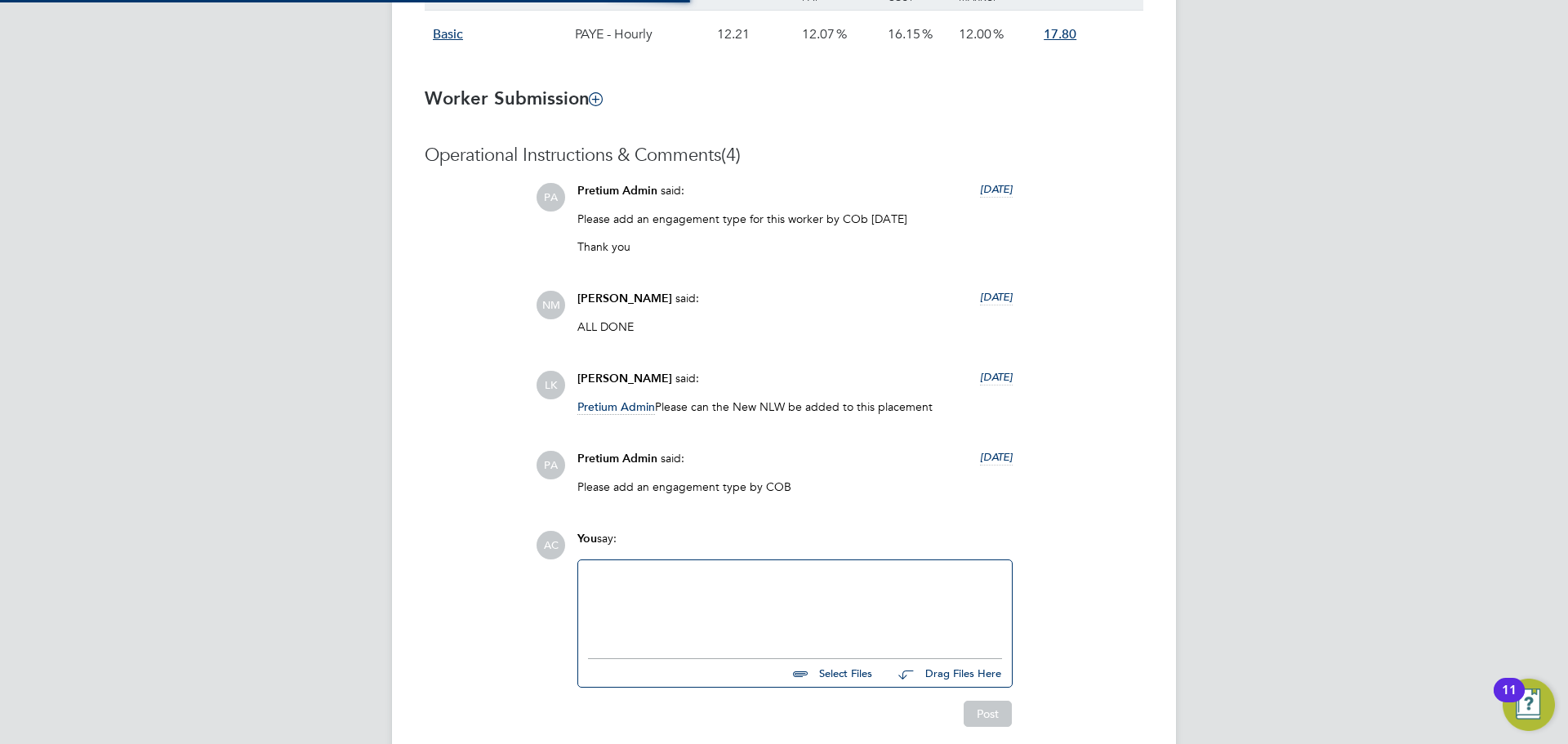
scroll to position [8, 8]
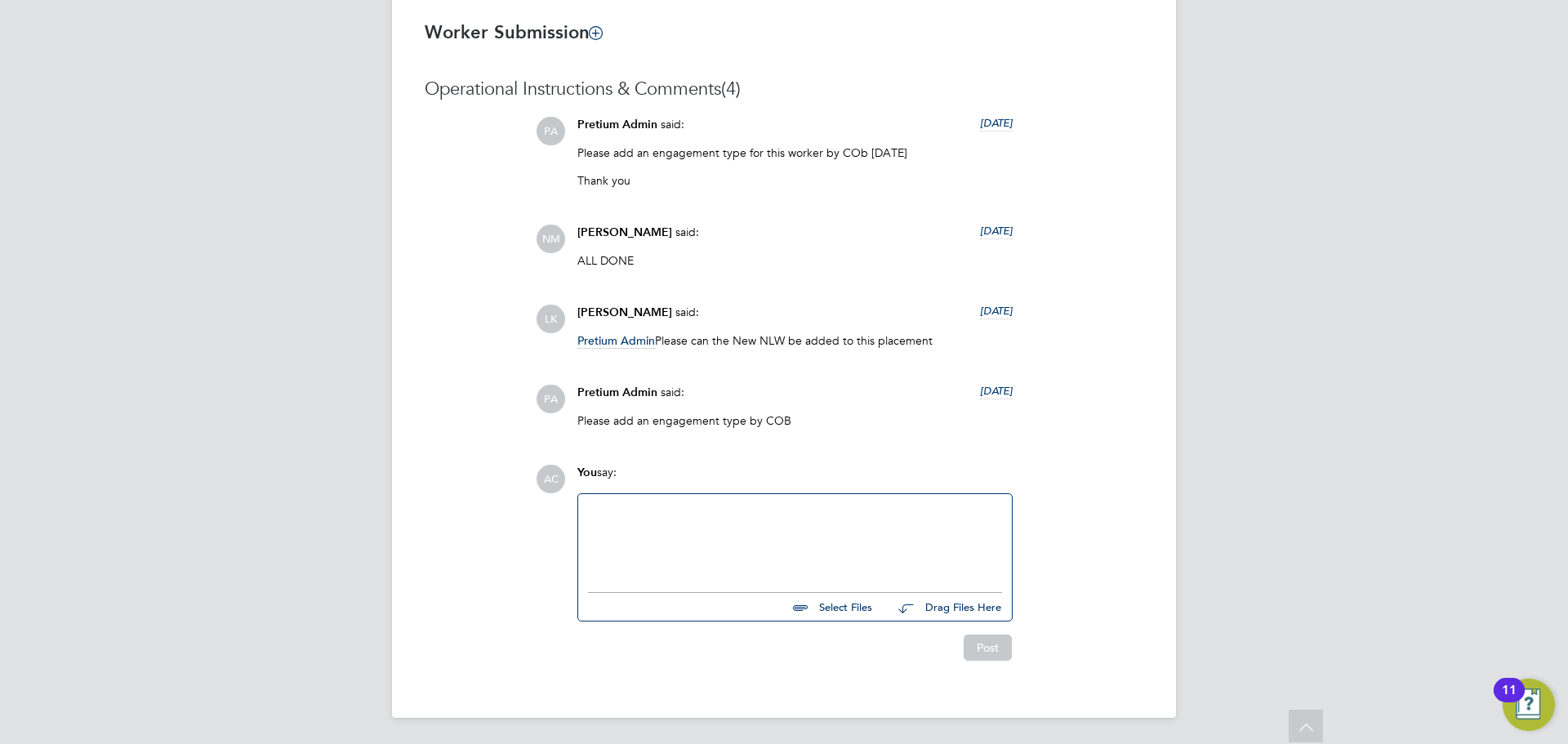
click at [775, 532] on div at bounding box center [794, 539] width 414 height 70
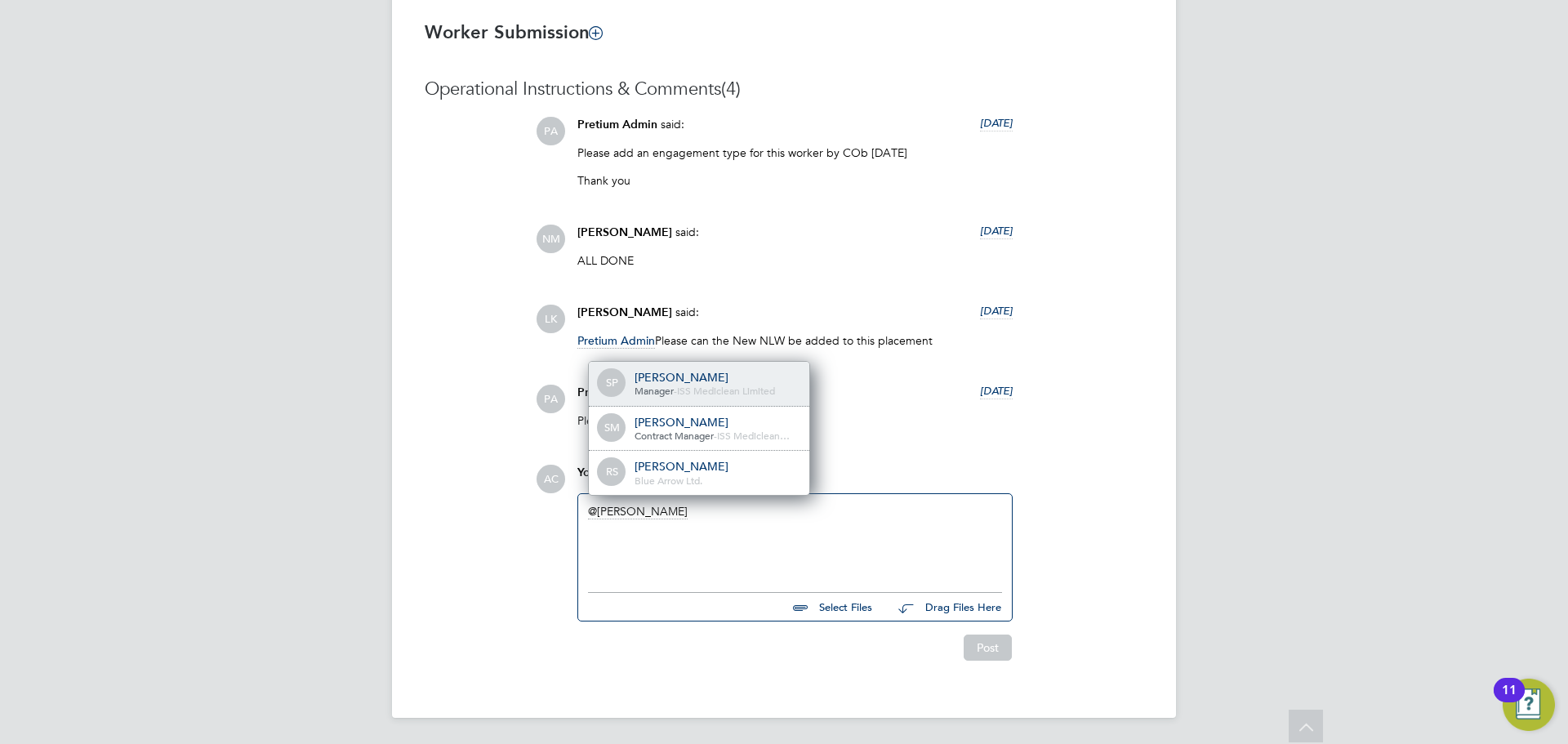
click at [719, 388] on span "ISS Mediclean Limited" at bounding box center [726, 390] width 98 height 13
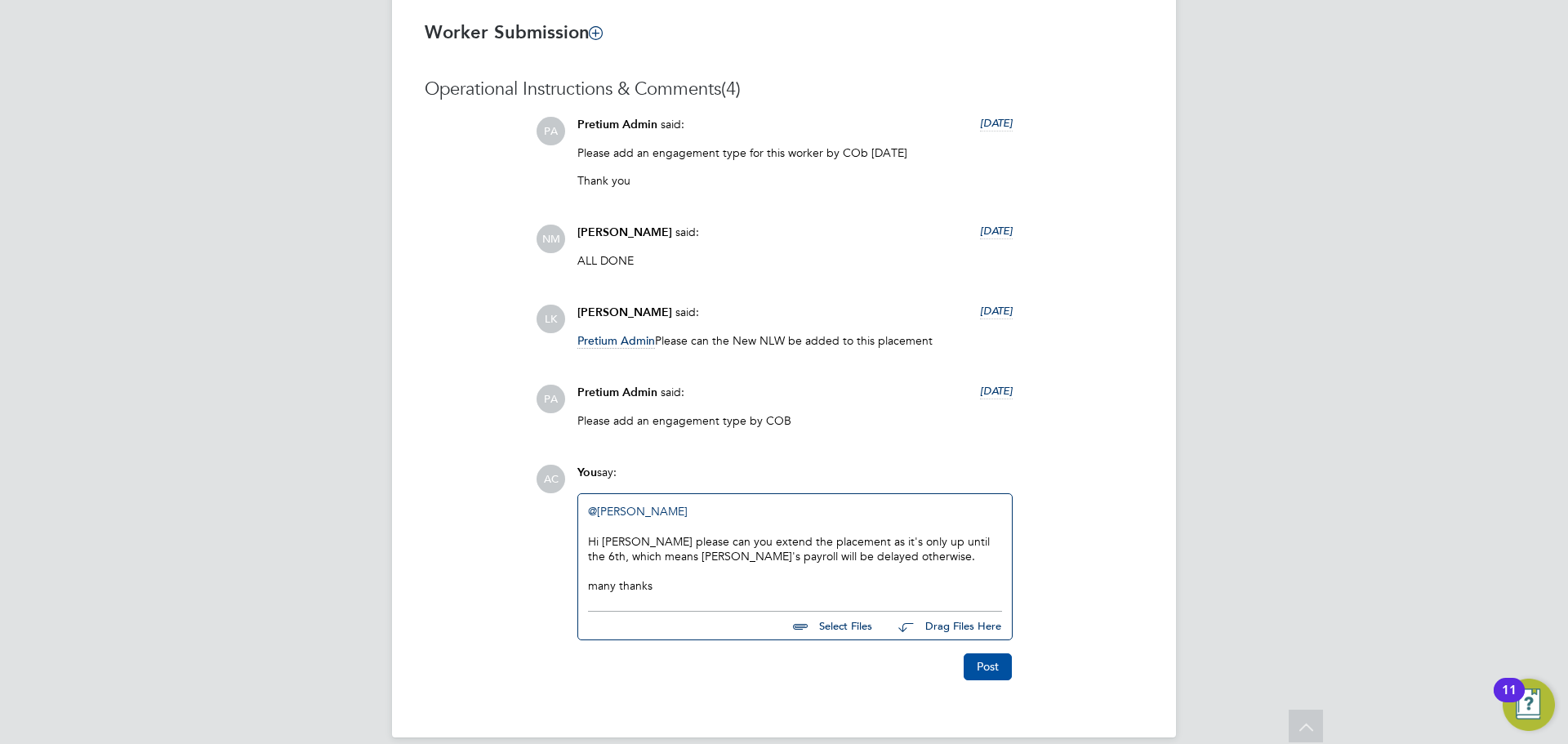
click at [995, 668] on button "Post" at bounding box center [987, 666] width 48 height 26
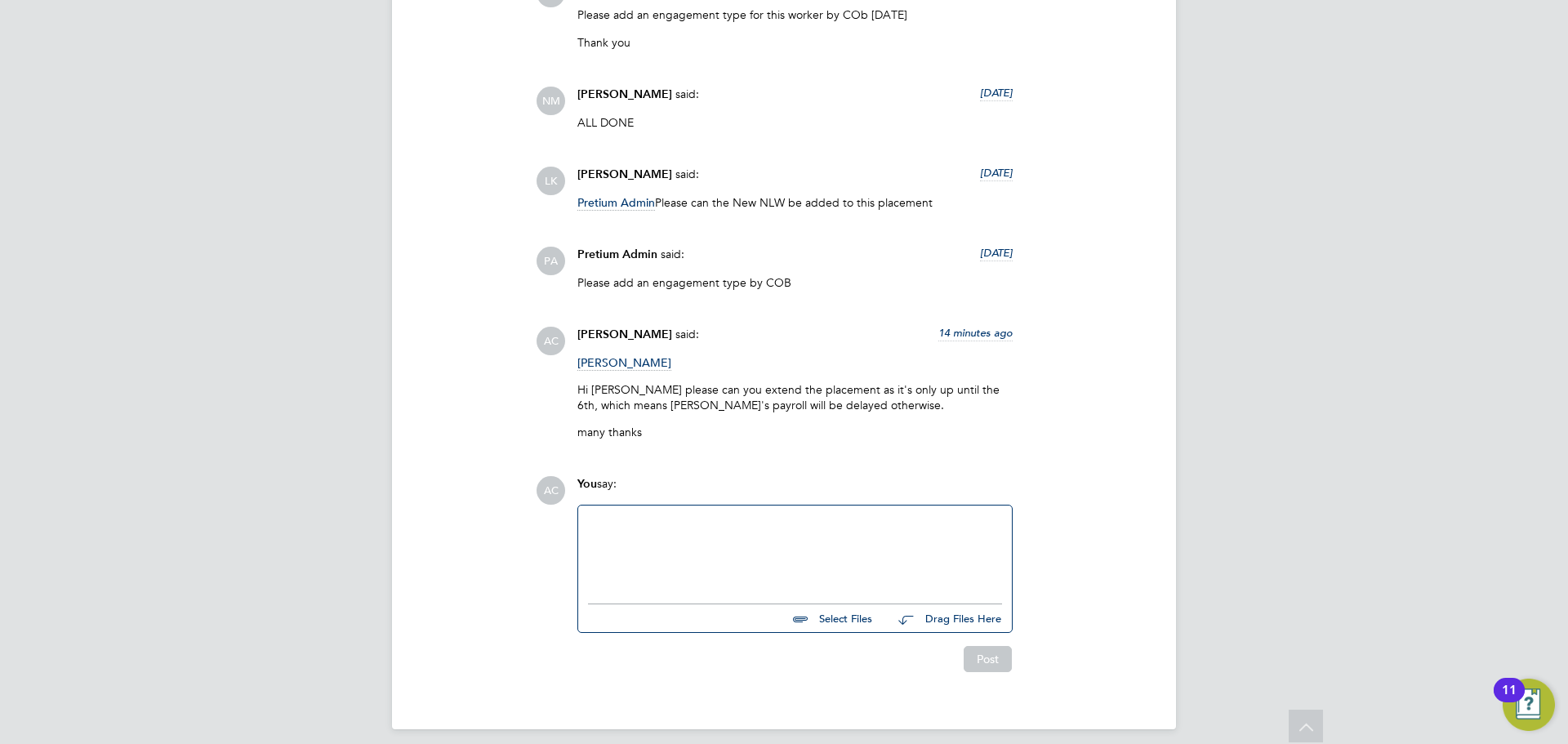
scroll to position [1441, 0]
